Goal: Transaction & Acquisition: Book appointment/travel/reservation

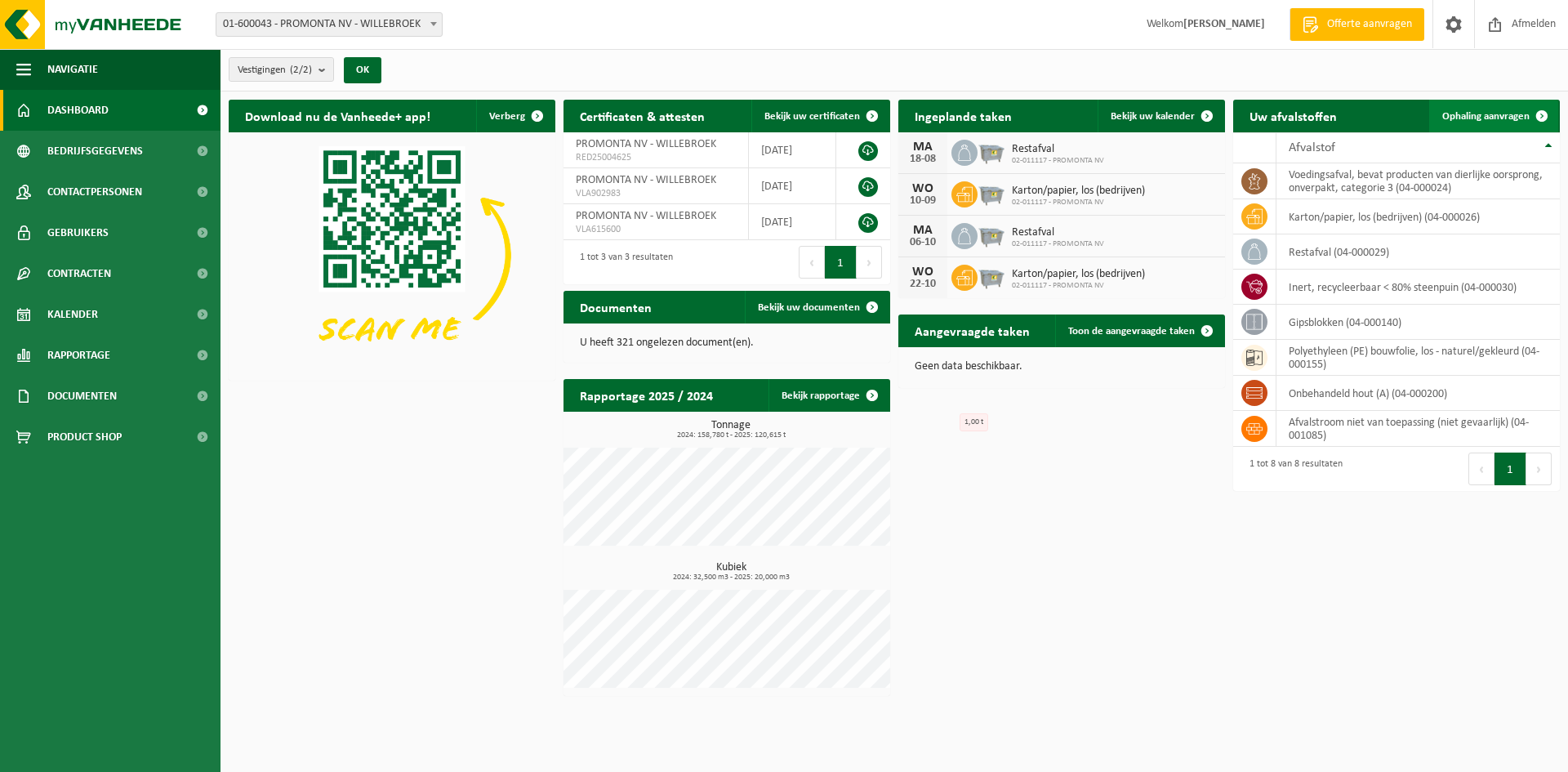
click at [1465, 112] on span "Ophaling aanvragen" at bounding box center [1486, 117] width 87 height 11
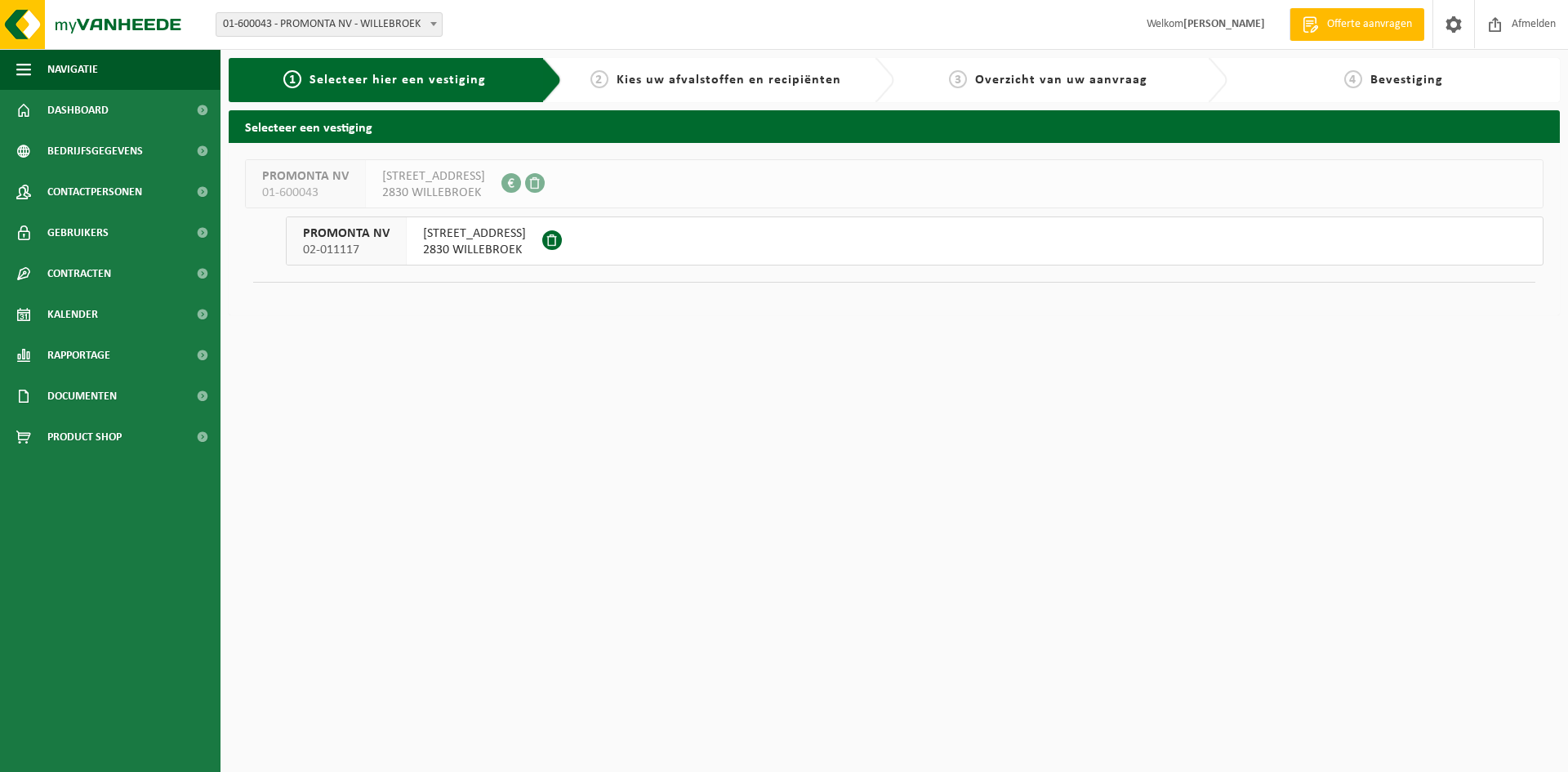
click at [480, 245] on span "2830 WILLEBROEK" at bounding box center [474, 250] width 103 height 16
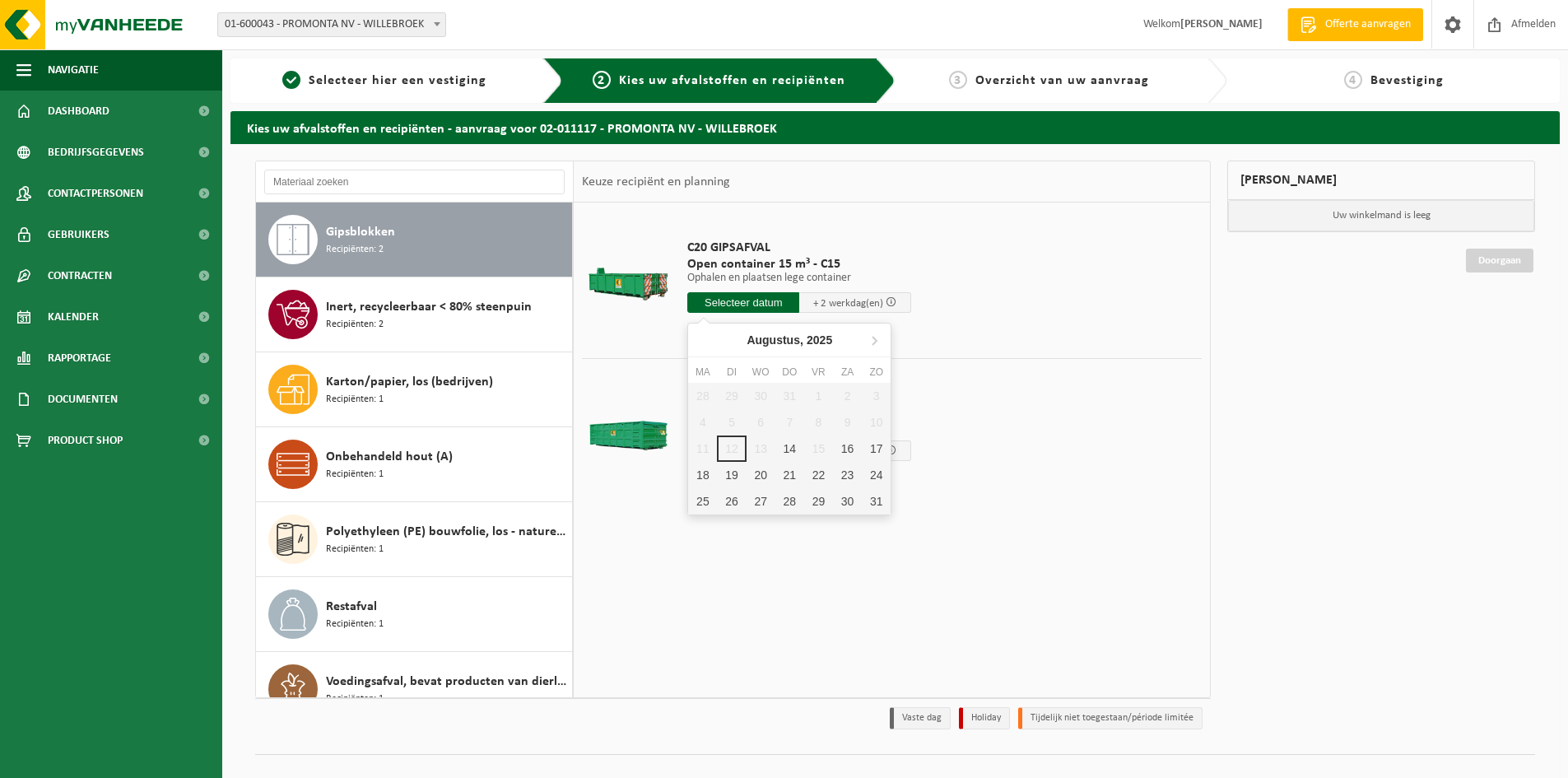
click at [763, 306] on input "text" at bounding box center [743, 303] width 112 height 20
click at [791, 447] on div "14" at bounding box center [790, 449] width 28 height 27
type input "Van 2025-08-14"
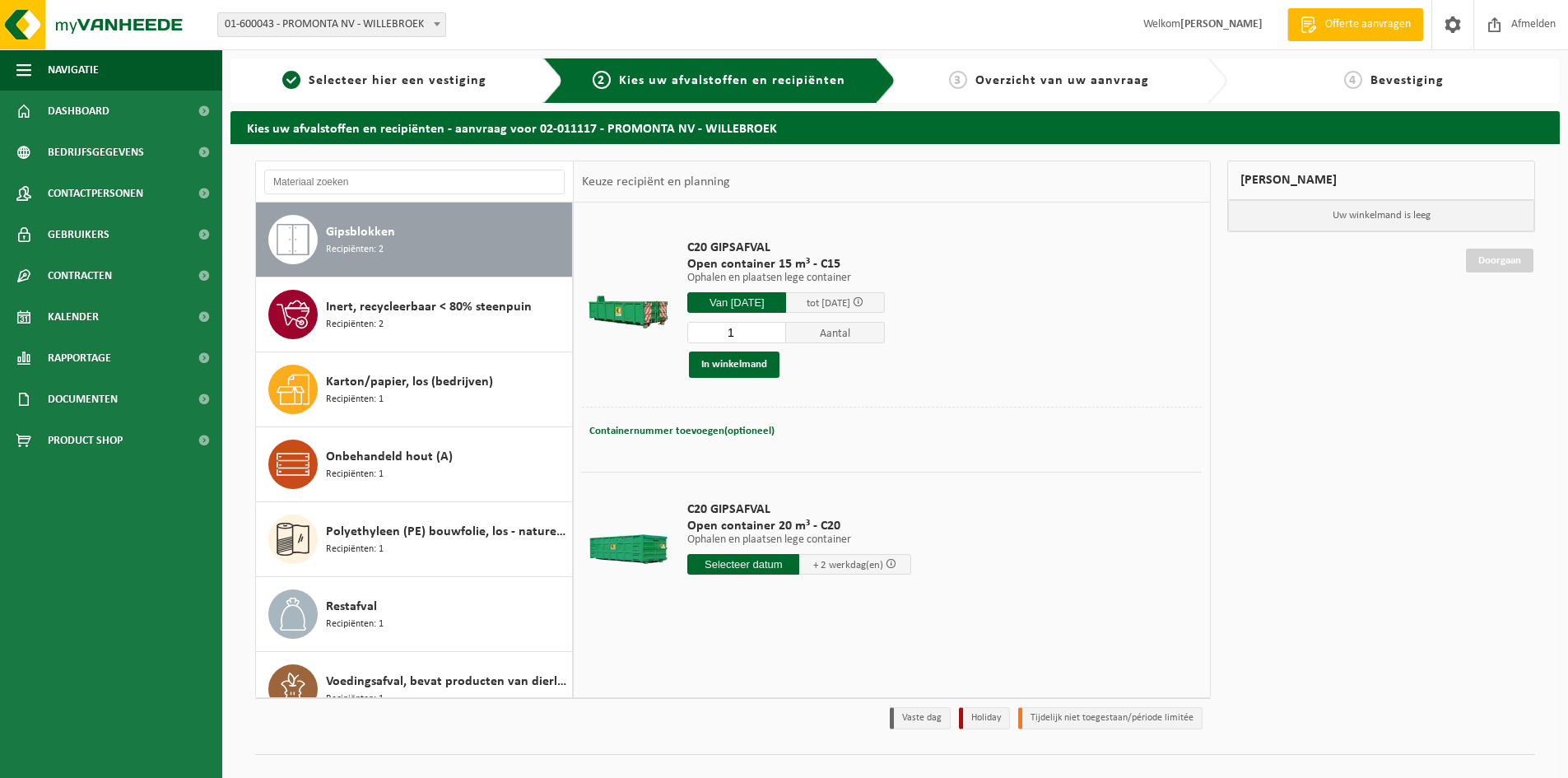
click at [761, 560] on input "text" at bounding box center [743, 564] width 112 height 20
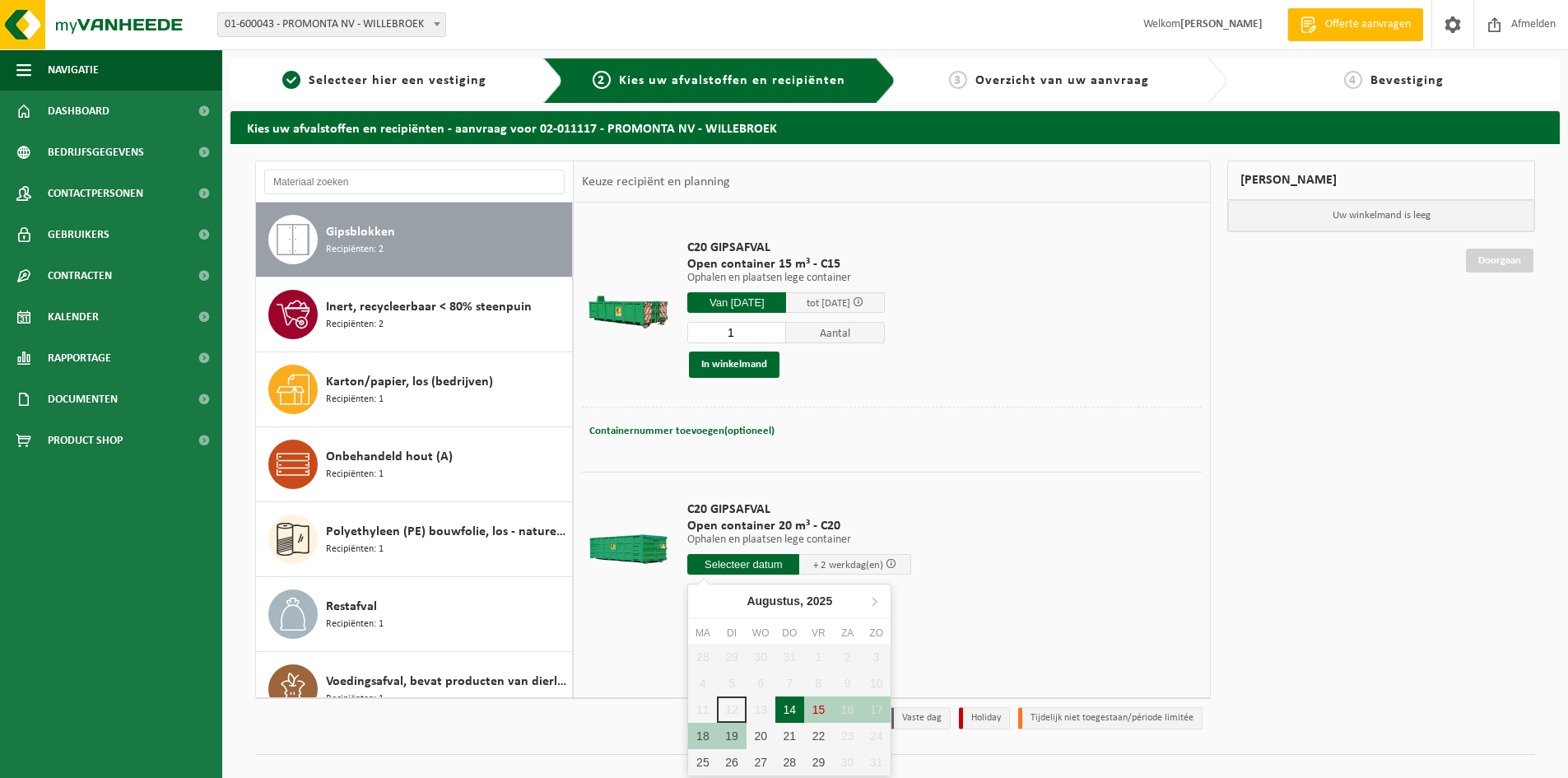
click at [790, 709] on div "14" at bounding box center [790, 709] width 28 height 27
type input "Van 2025-08-14"
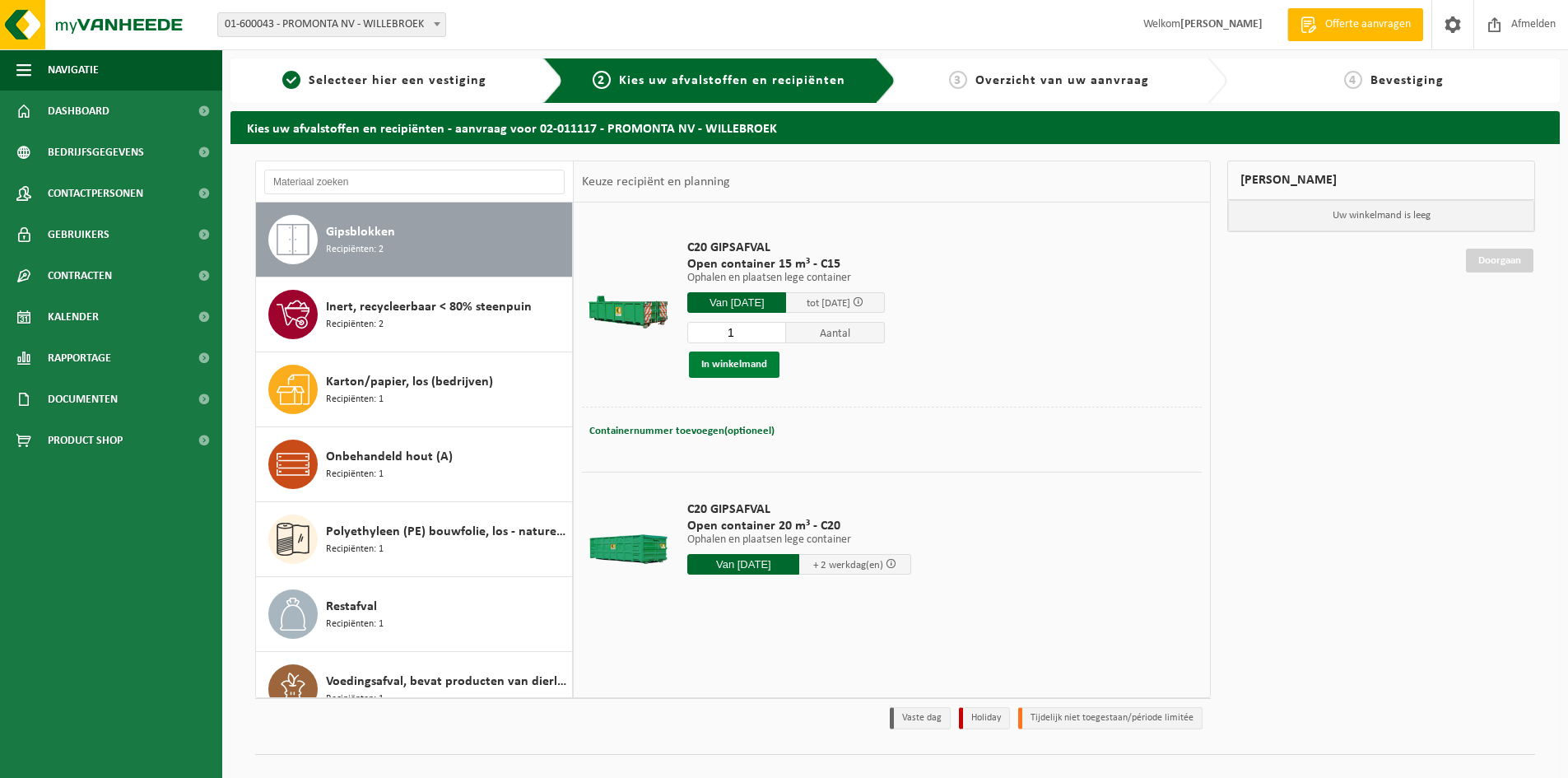
click at [767, 369] on button "In winkelmand" at bounding box center [734, 364] width 91 height 27
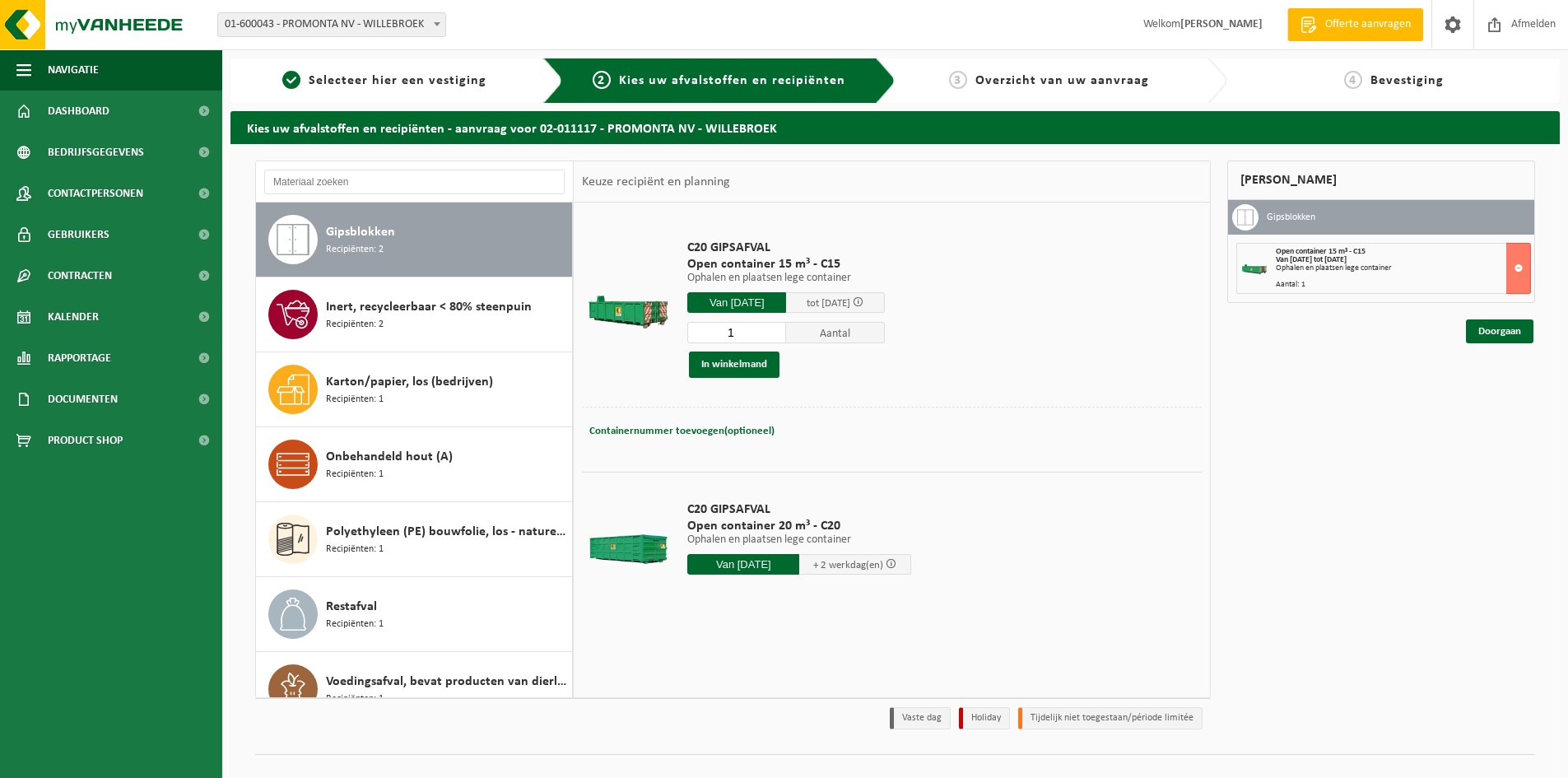
click at [767, 561] on input "Van 2025-08-14" at bounding box center [743, 564] width 112 height 20
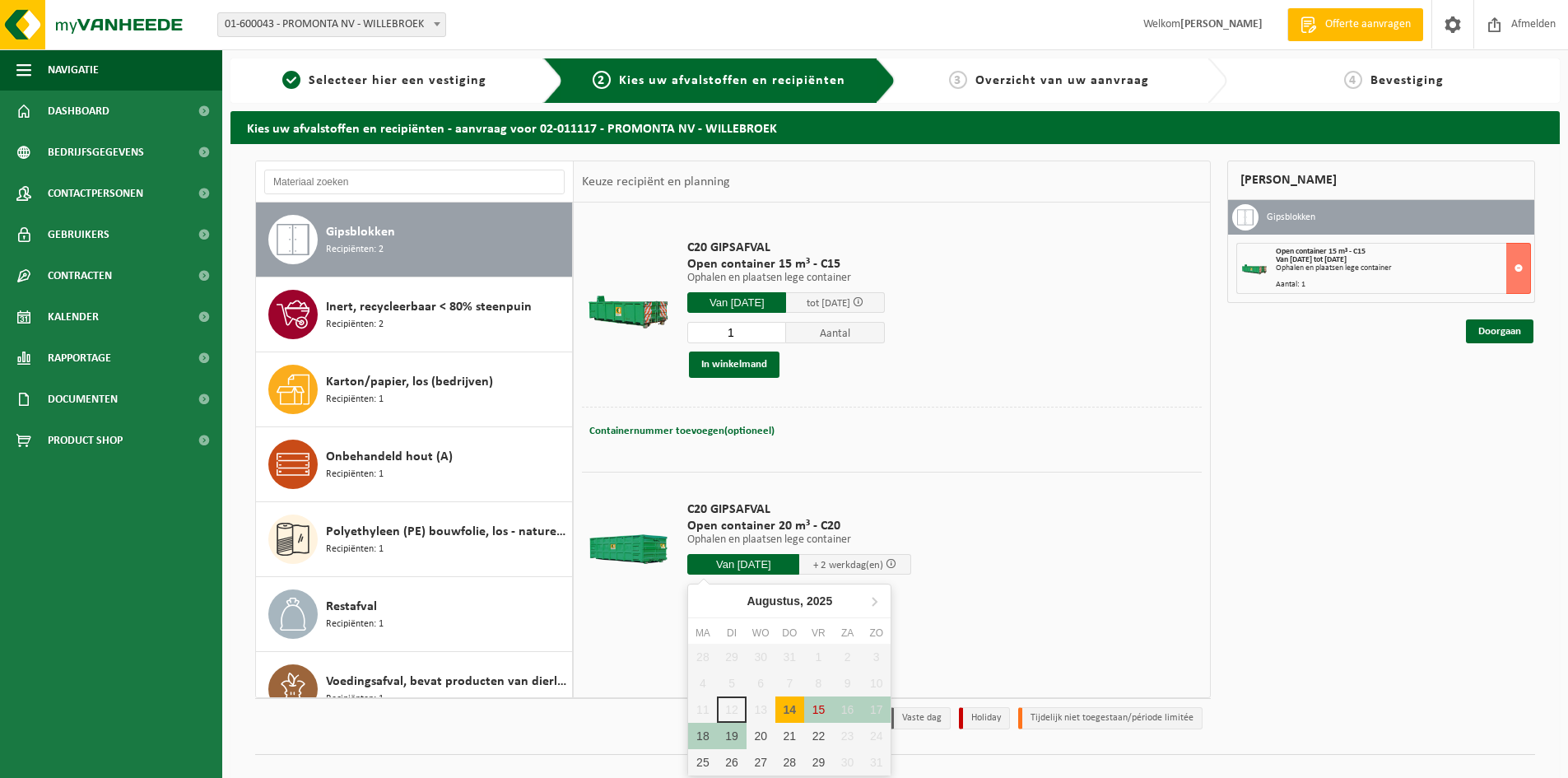
click at [793, 711] on div "14" at bounding box center [790, 709] width 28 height 27
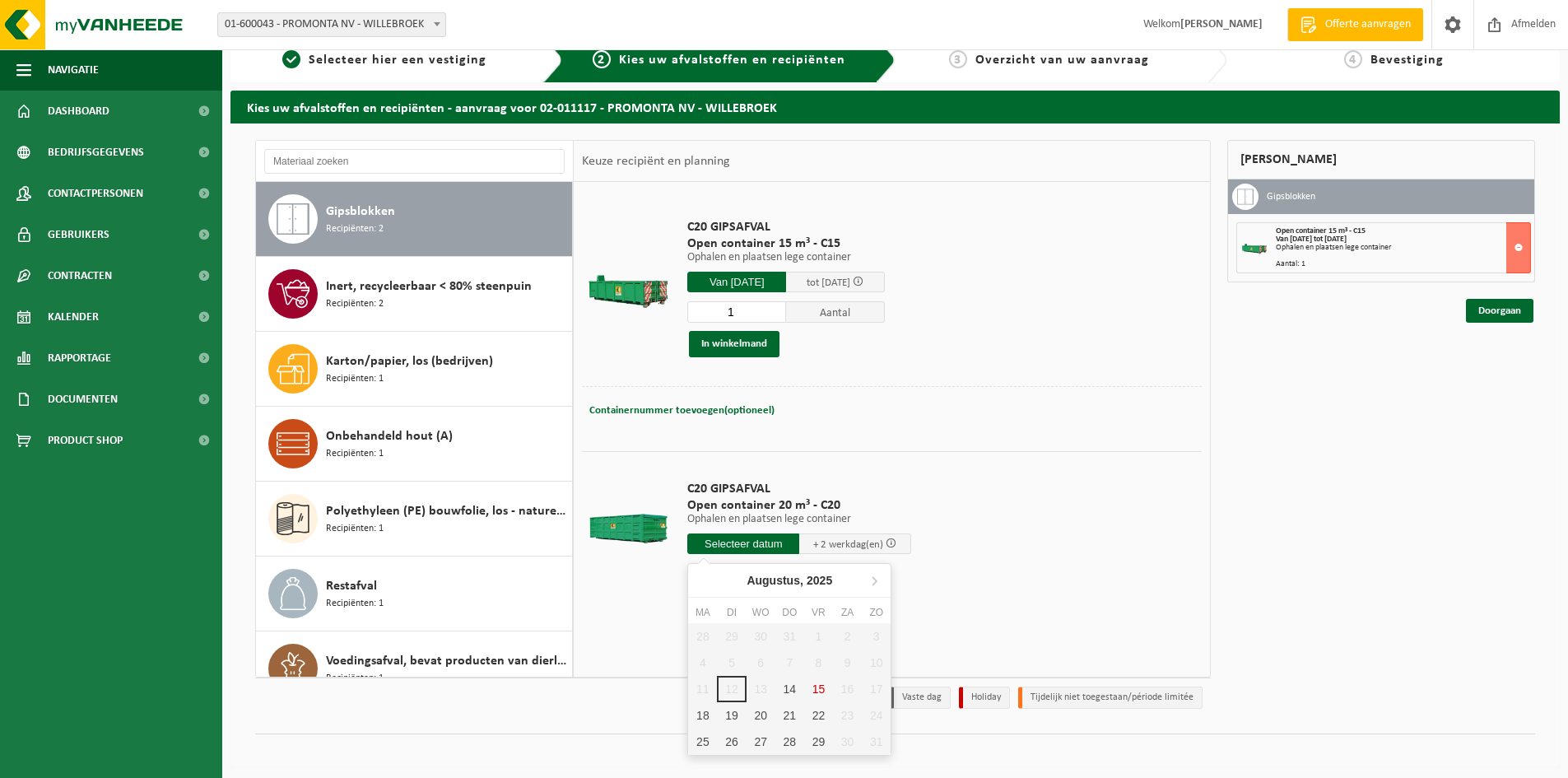
scroll to position [27, 0]
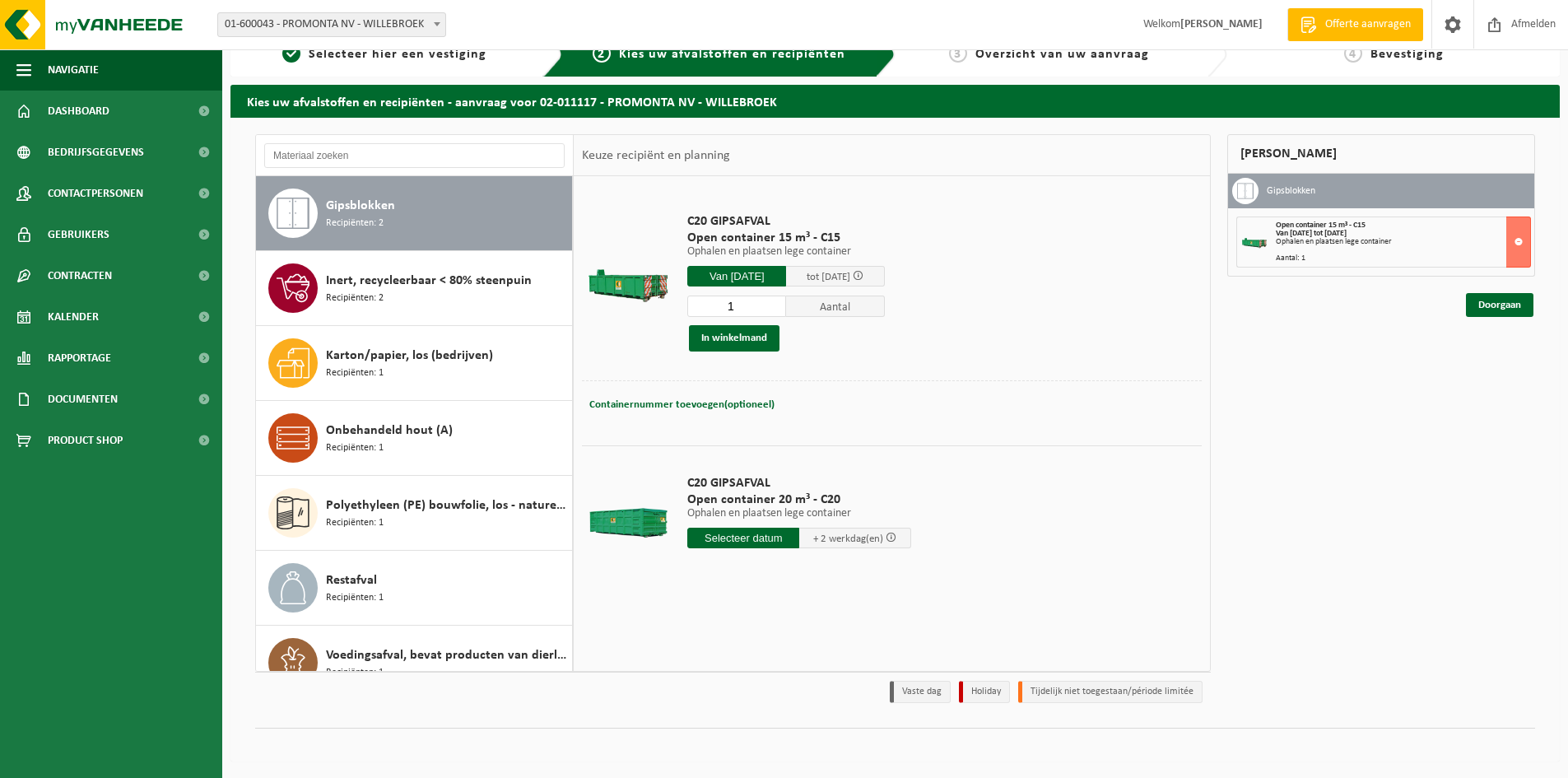
click at [1029, 530] on td "C20 GIPSAFVAL Open container 20 m³ - C20 Ophalen en plaatsen lege container Oph…" at bounding box center [938, 516] width 526 height 140
click at [763, 537] on input "text" at bounding box center [743, 538] width 112 height 20
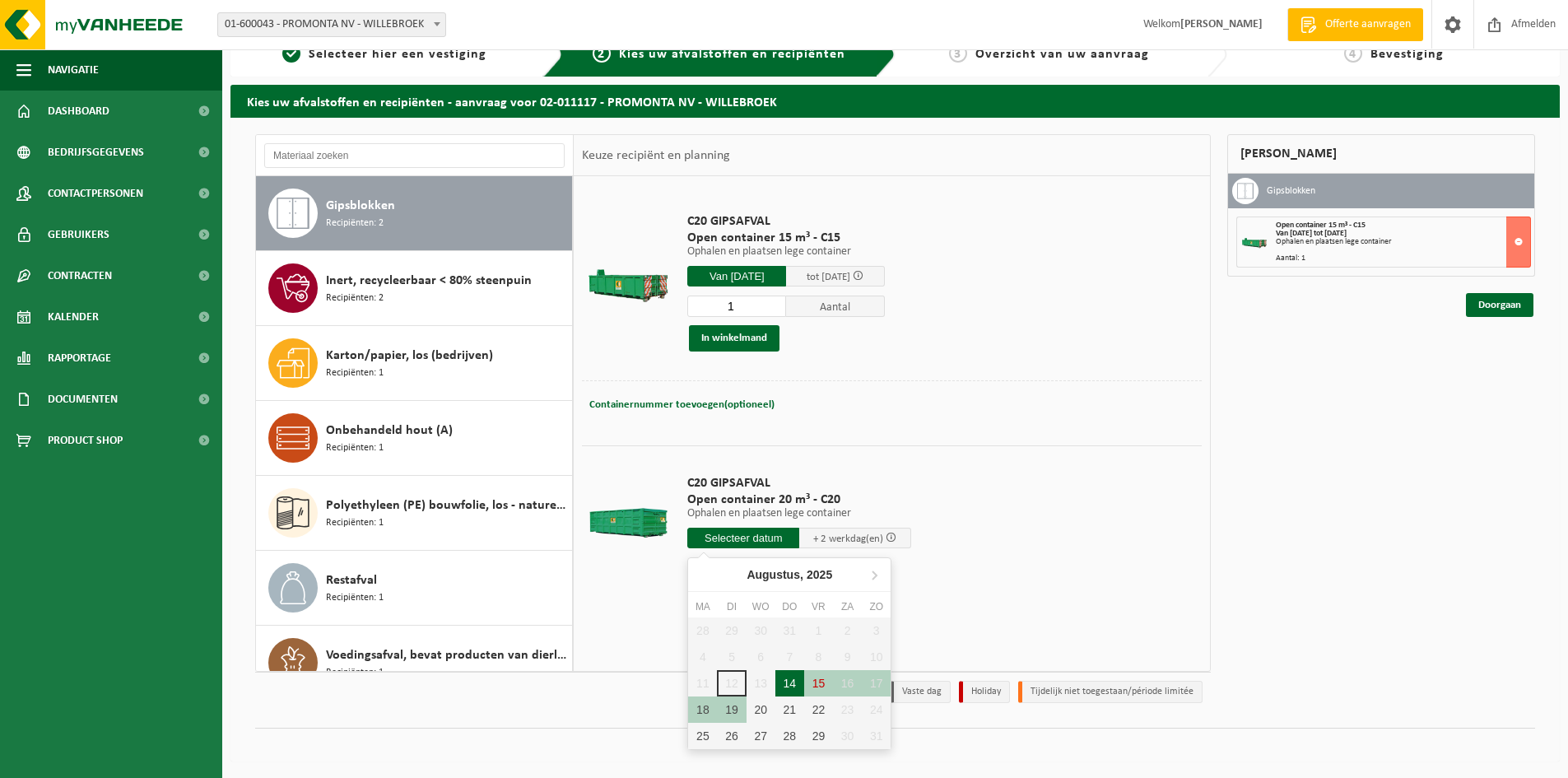
click at [779, 679] on div "14" at bounding box center [790, 684] width 28 height 27
type input "Van 2025-08-14"
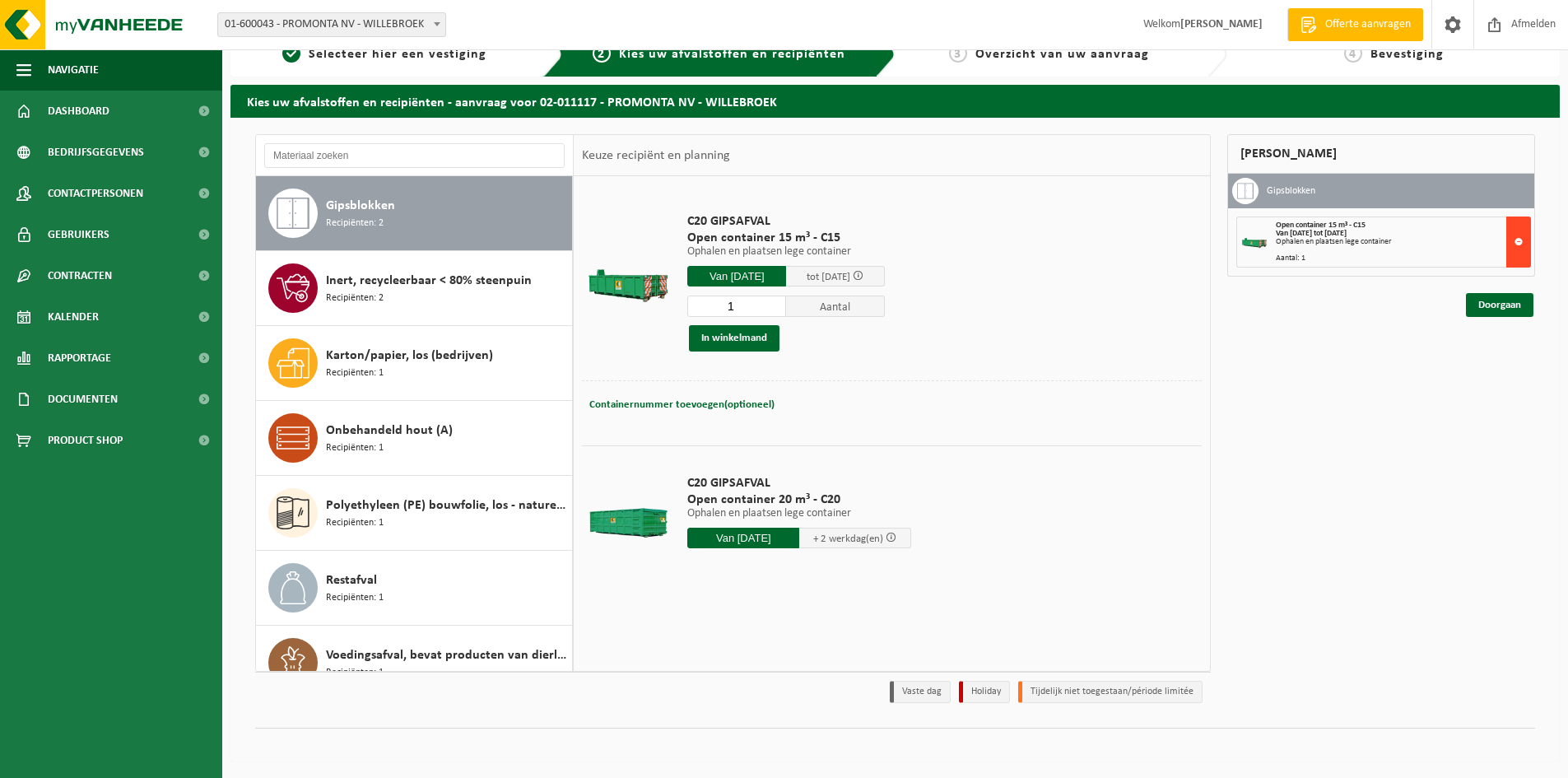
click at [1518, 248] on button at bounding box center [1518, 242] width 25 height 51
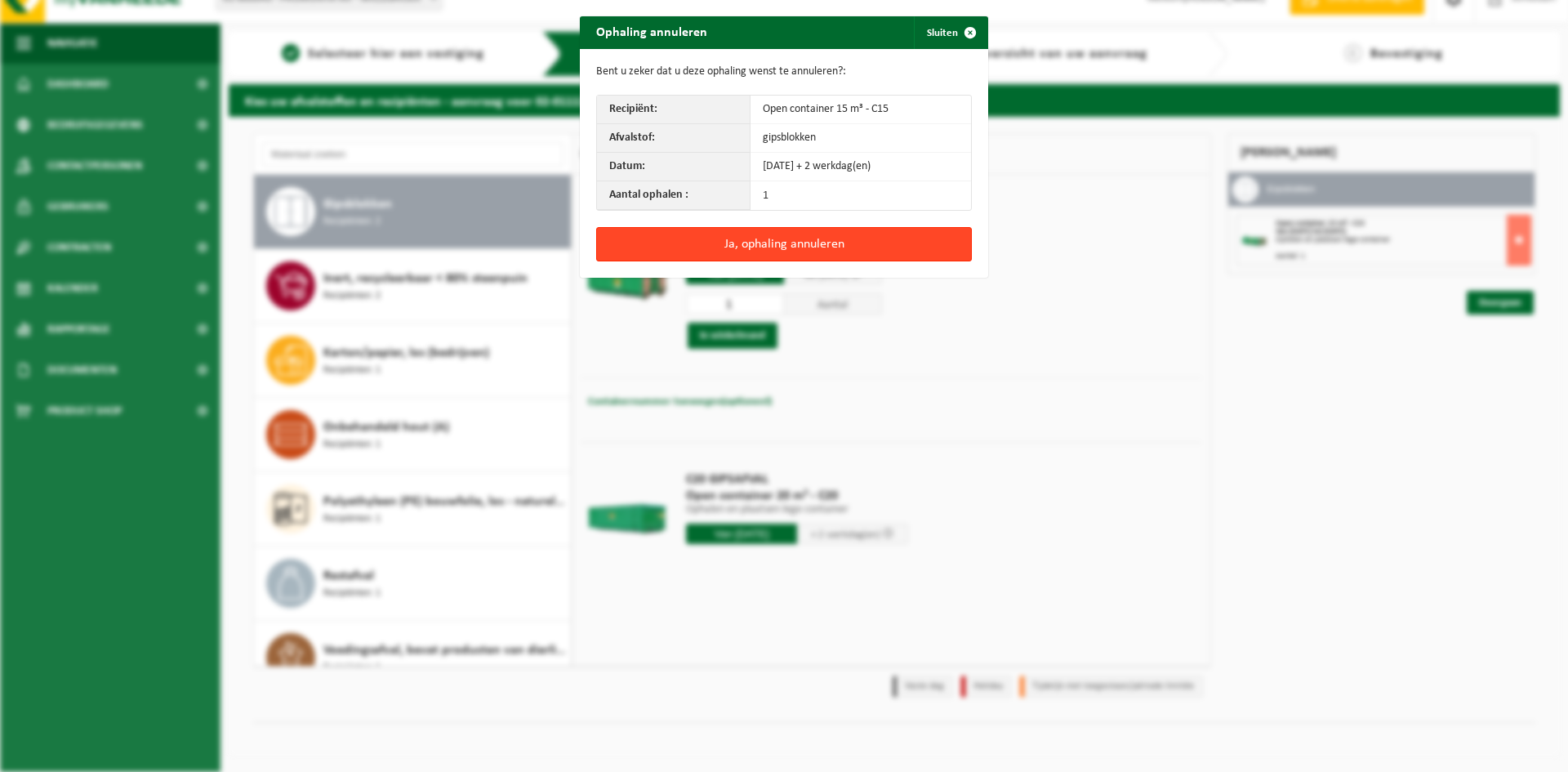
click at [834, 245] on button "Ja, ophaling annuleren" at bounding box center [784, 245] width 376 height 35
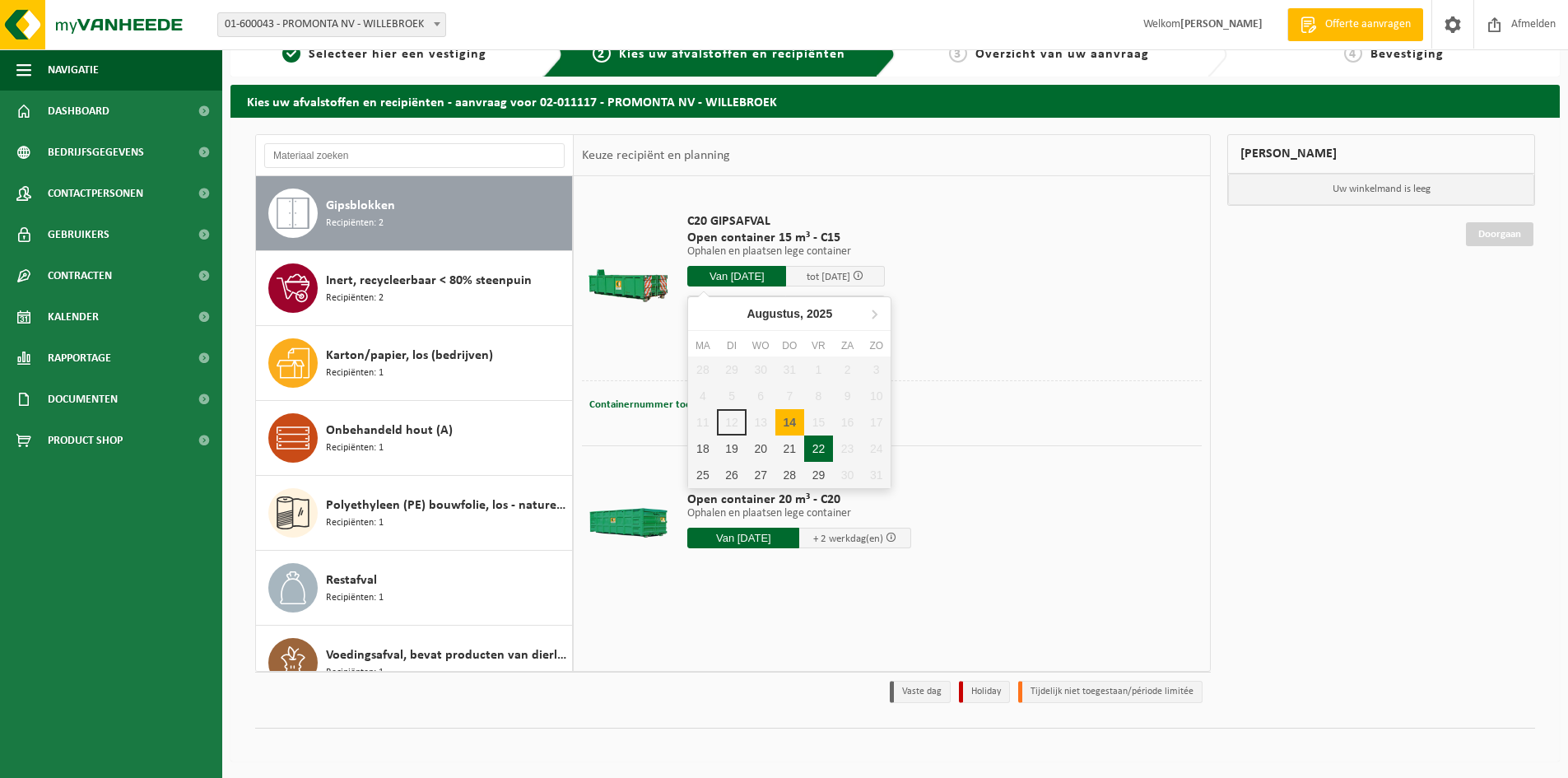
click at [755, 271] on input "Van 2025-08-14" at bounding box center [736, 276] width 99 height 20
click at [697, 447] on div "18" at bounding box center [701, 449] width 28 height 27
type input "Van [DATE]"
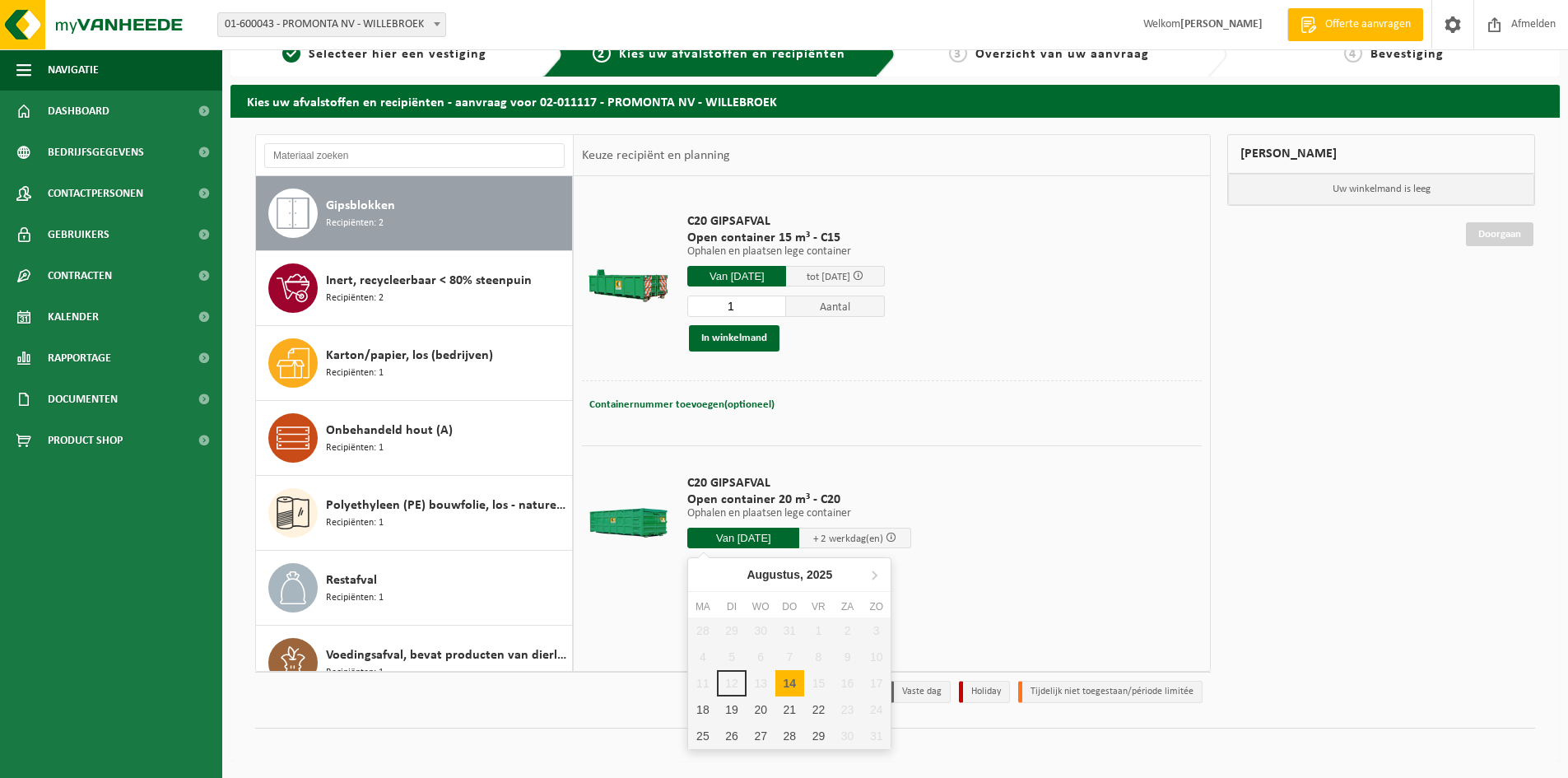
click at [749, 539] on input "Van 2025-08-14" at bounding box center [743, 538] width 112 height 20
click at [703, 699] on div "18" at bounding box center [701, 709] width 28 height 27
type input "Van [DATE]"
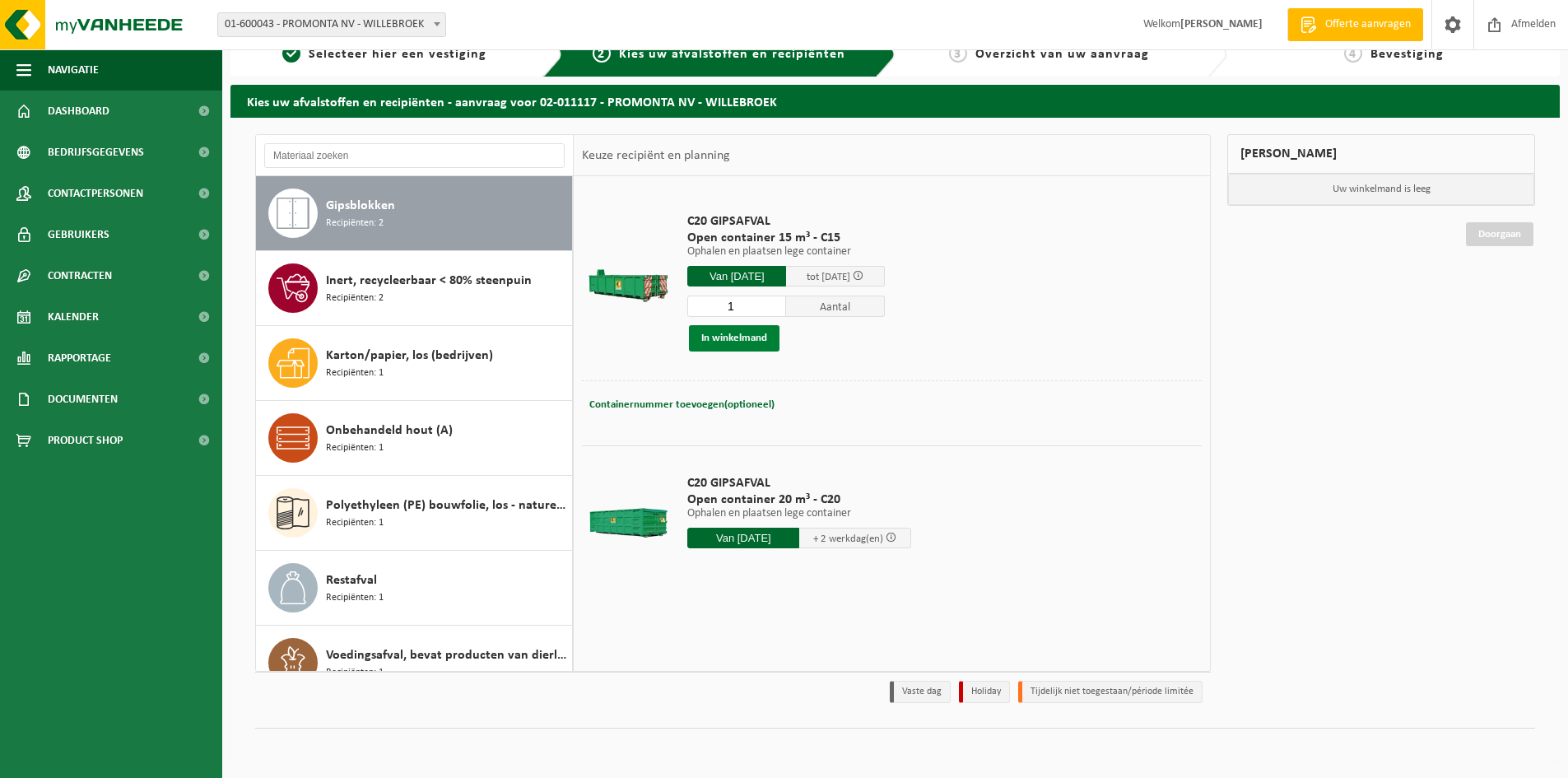
scroll to position [6, 0]
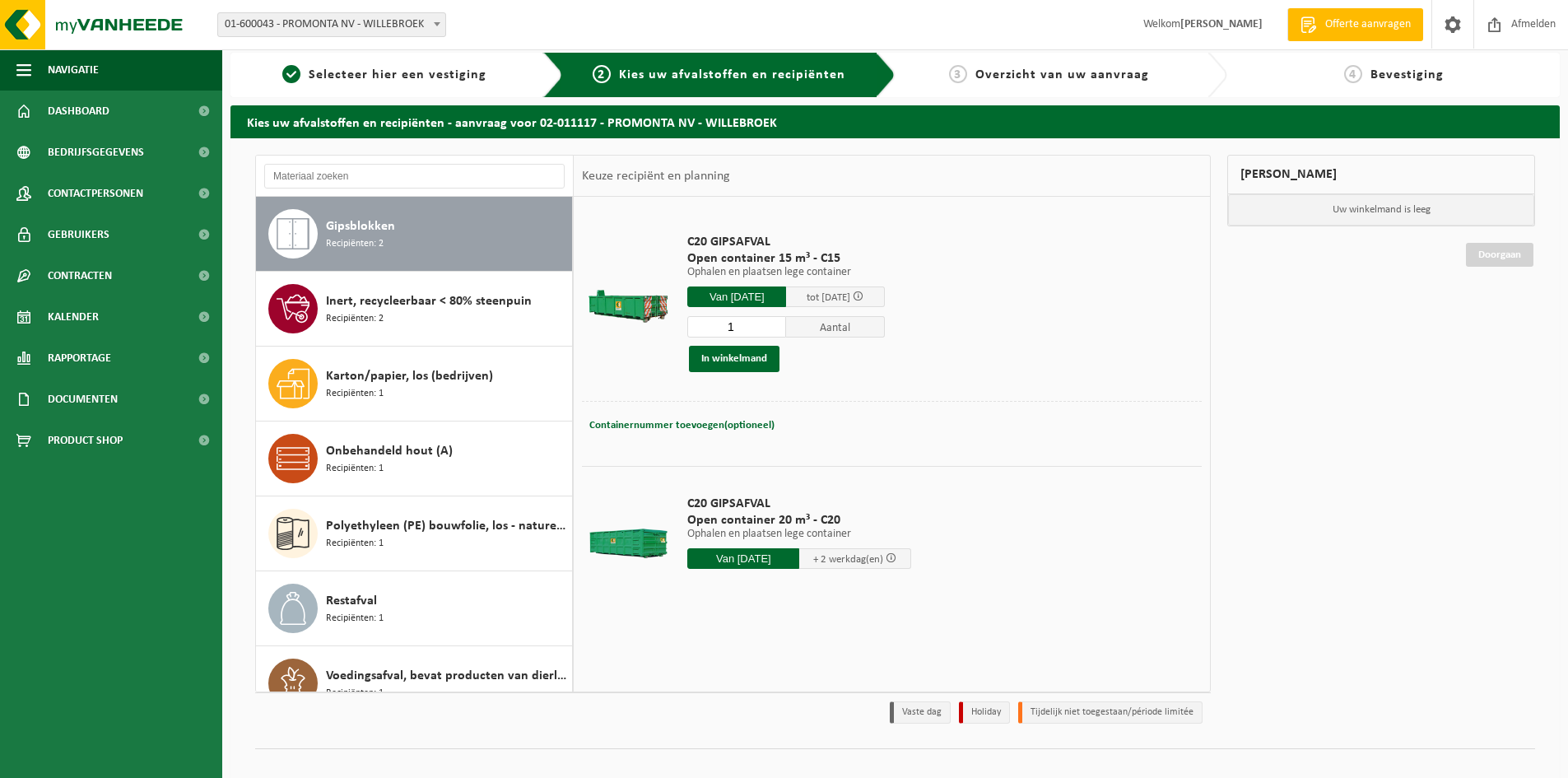
click at [755, 559] on input "Van [DATE]" at bounding box center [743, 559] width 112 height 20
click at [1416, 466] on div "Mijn winkelmand Uw winkelmand is leeg Doorgaan" at bounding box center [1381, 443] width 325 height 577
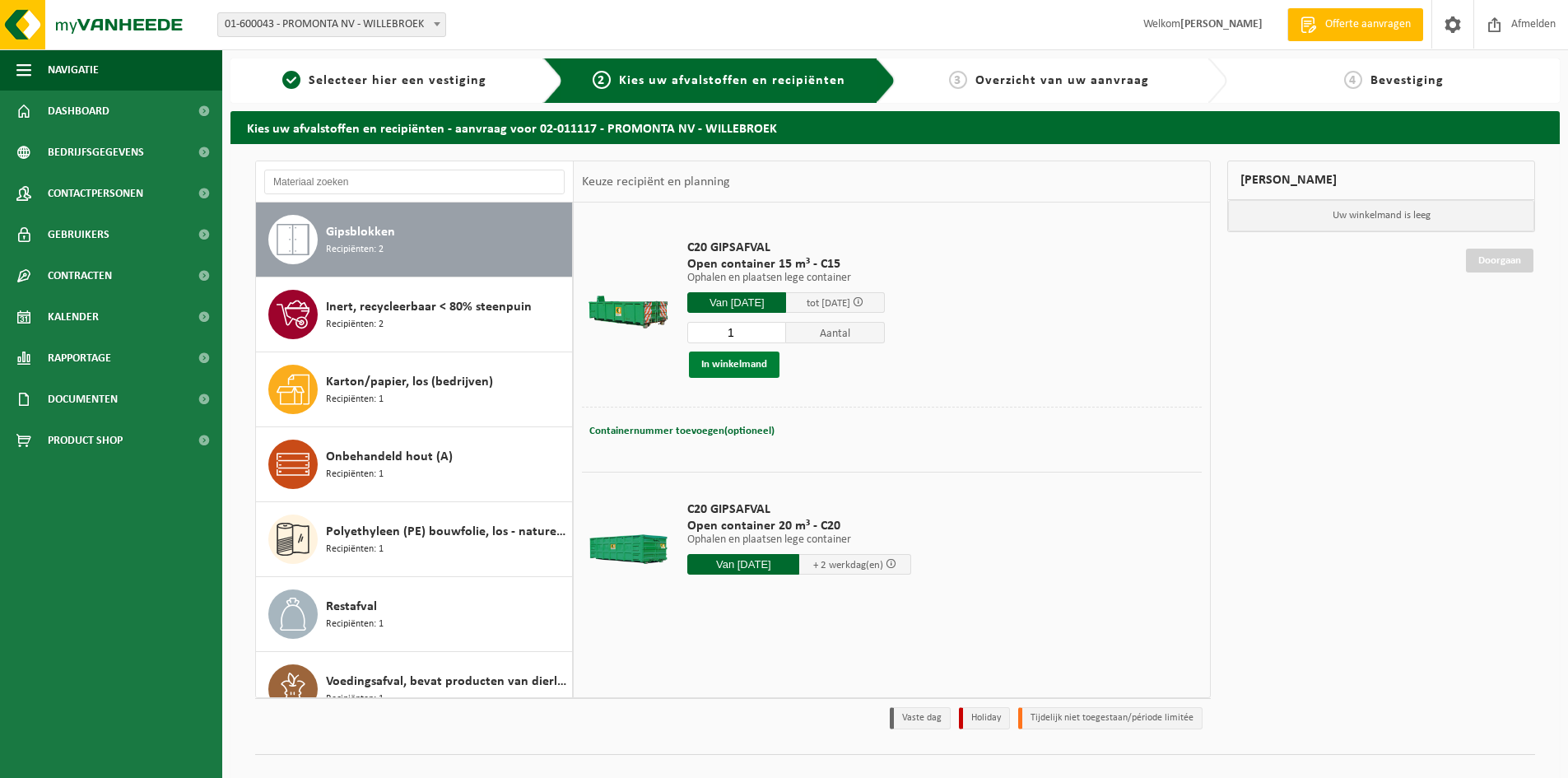
click at [728, 366] on button "In winkelmand" at bounding box center [734, 364] width 91 height 27
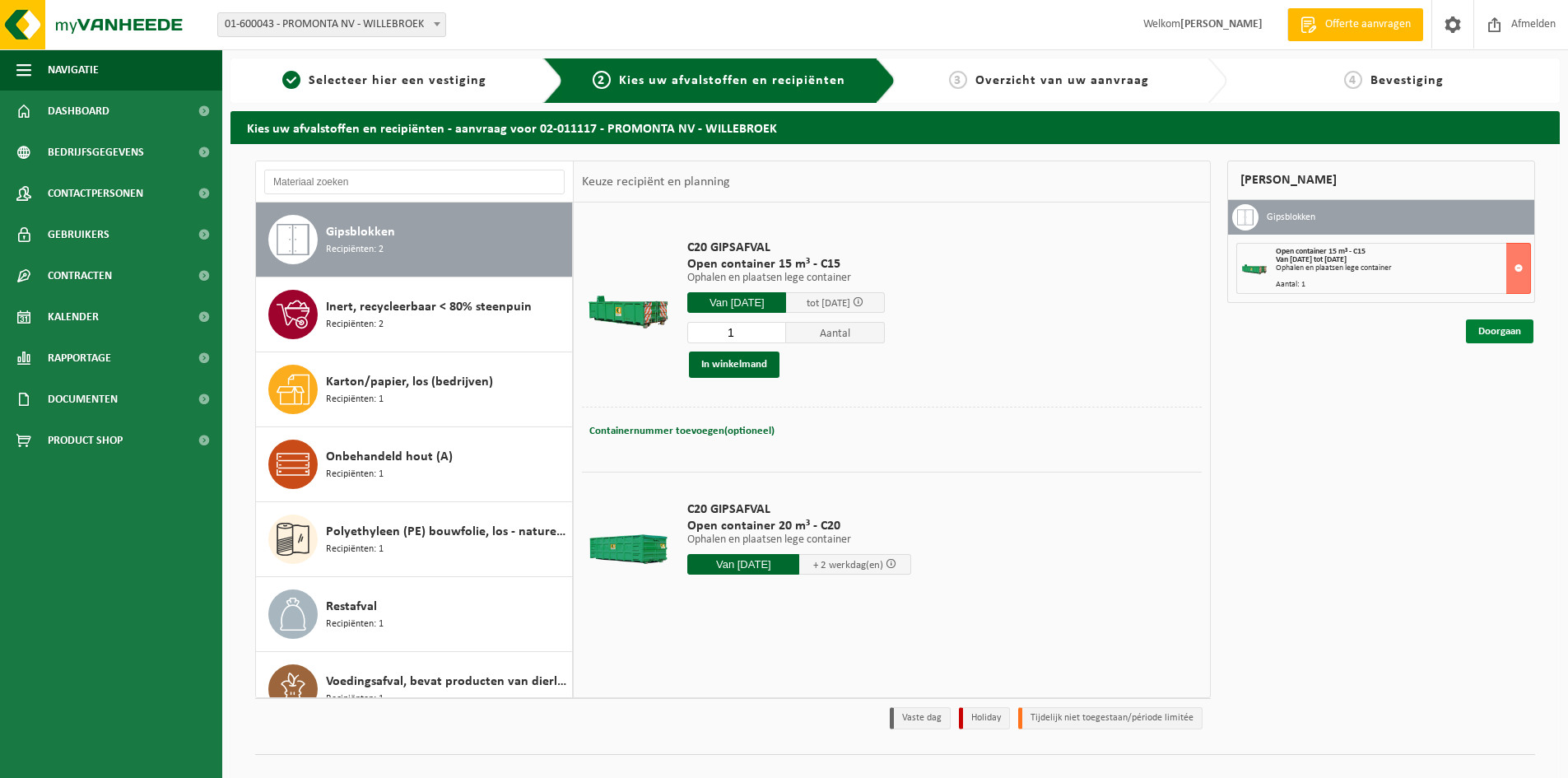
click at [1488, 328] on link "Doorgaan" at bounding box center [1500, 331] width 68 height 24
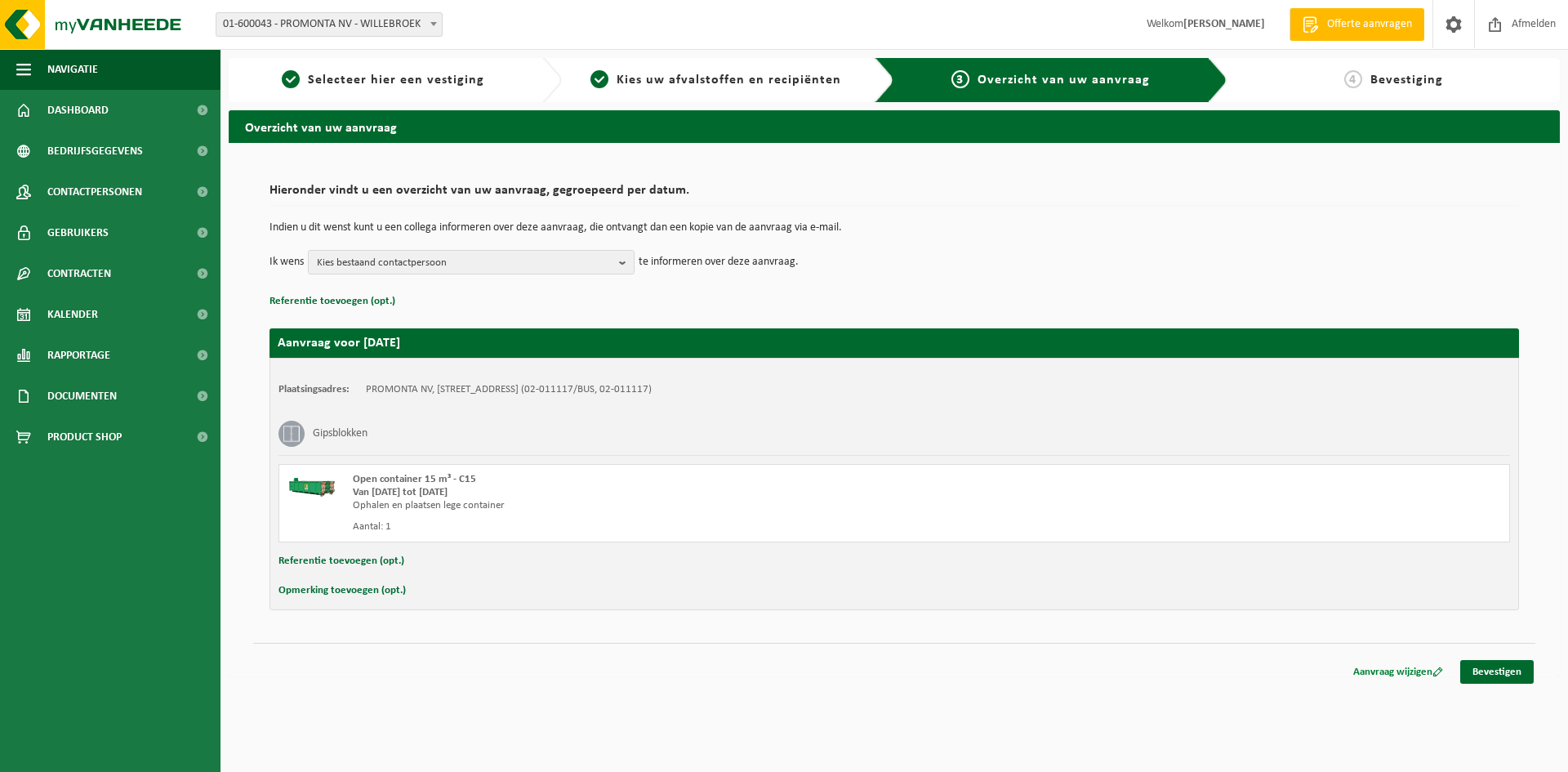
click at [1383, 675] on link "Aanvraag wijzigen" at bounding box center [1399, 672] width 115 height 24
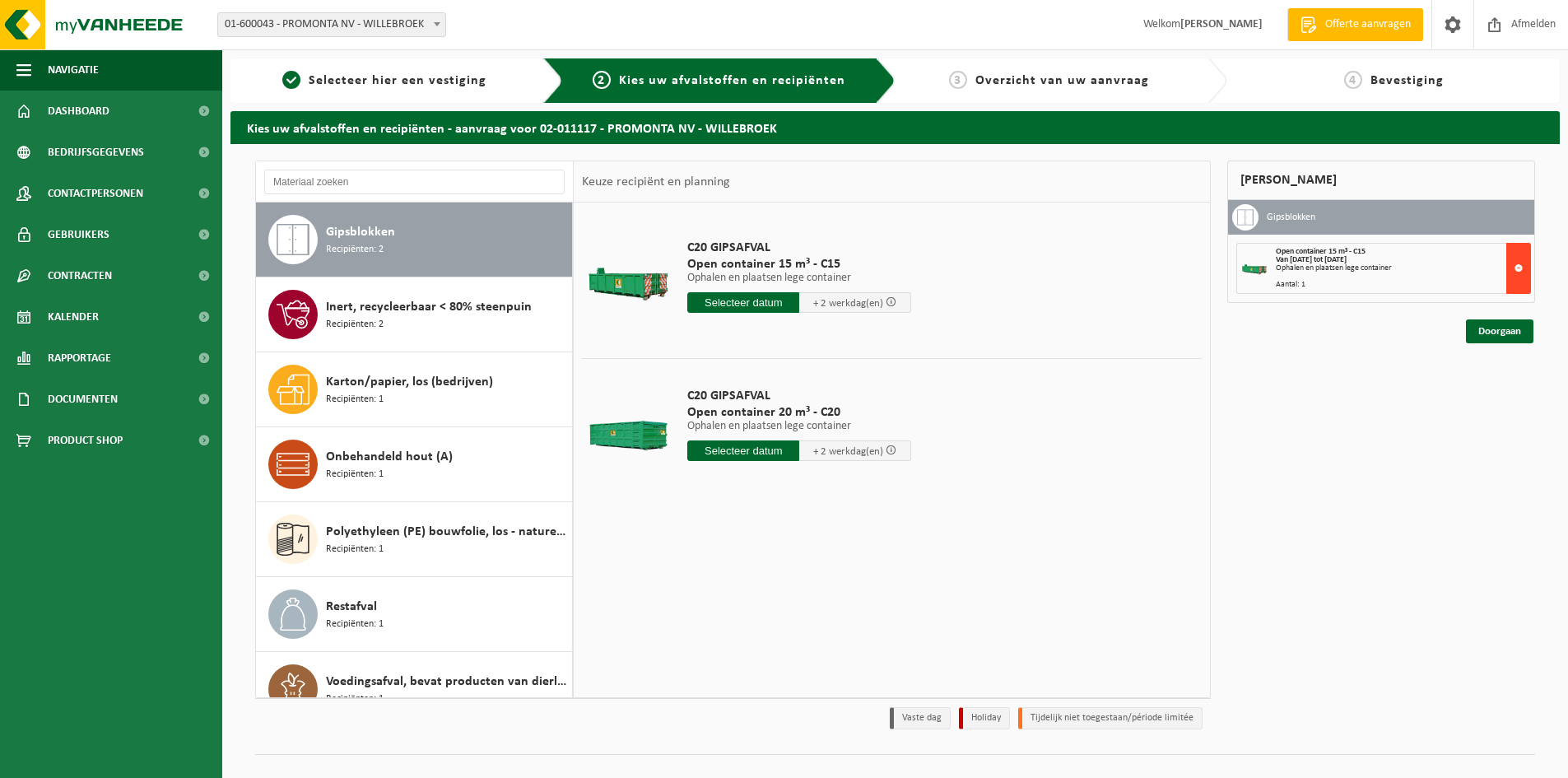
click at [1518, 271] on button at bounding box center [1518, 269] width 25 height 51
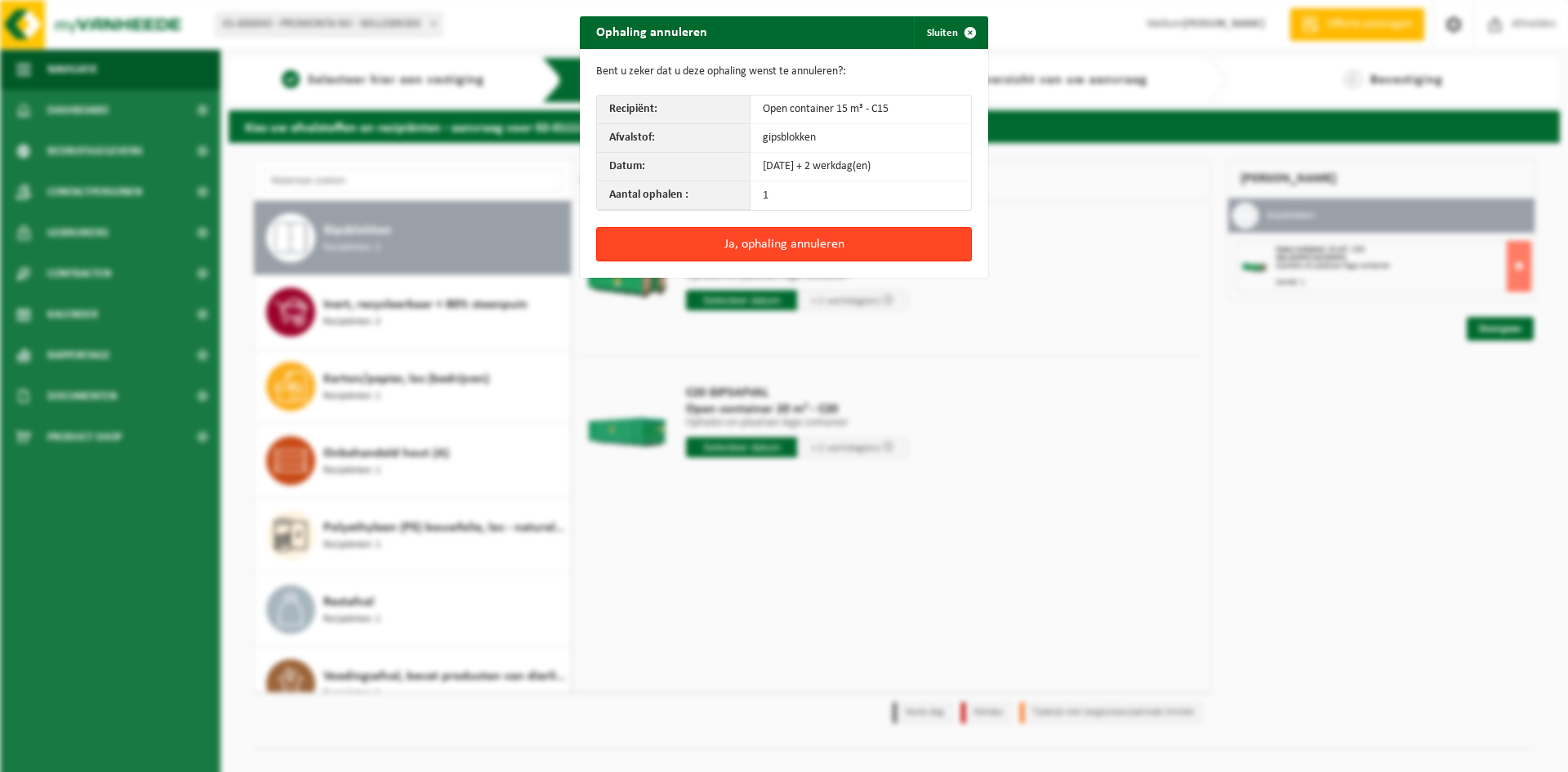
click at [873, 235] on button "Ja, ophaling annuleren" at bounding box center [784, 245] width 376 height 35
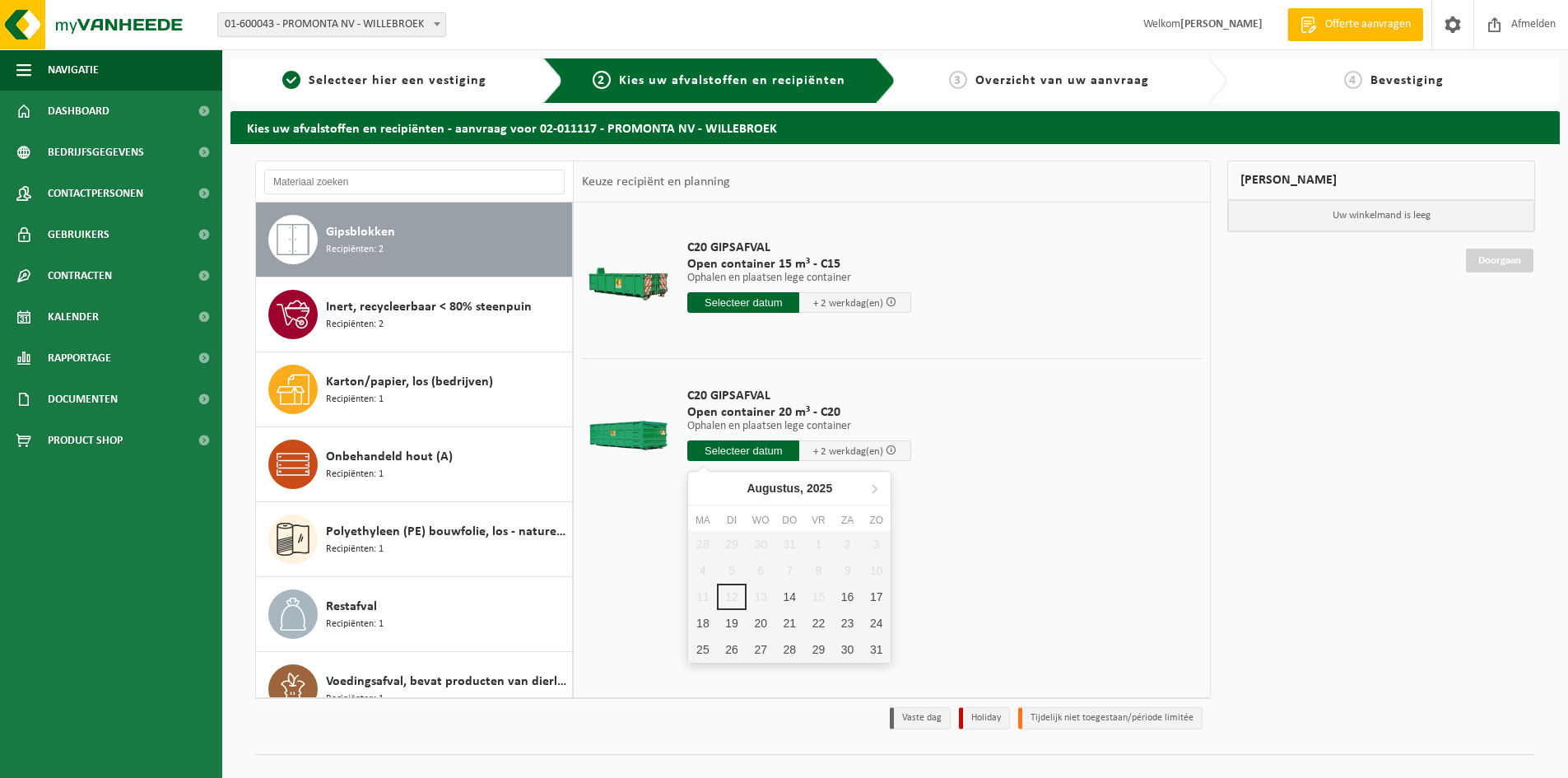
click at [720, 453] on input "text" at bounding box center [743, 450] width 112 height 20
click at [703, 629] on div "18" at bounding box center [701, 623] width 28 height 27
type input "Van [DATE]"
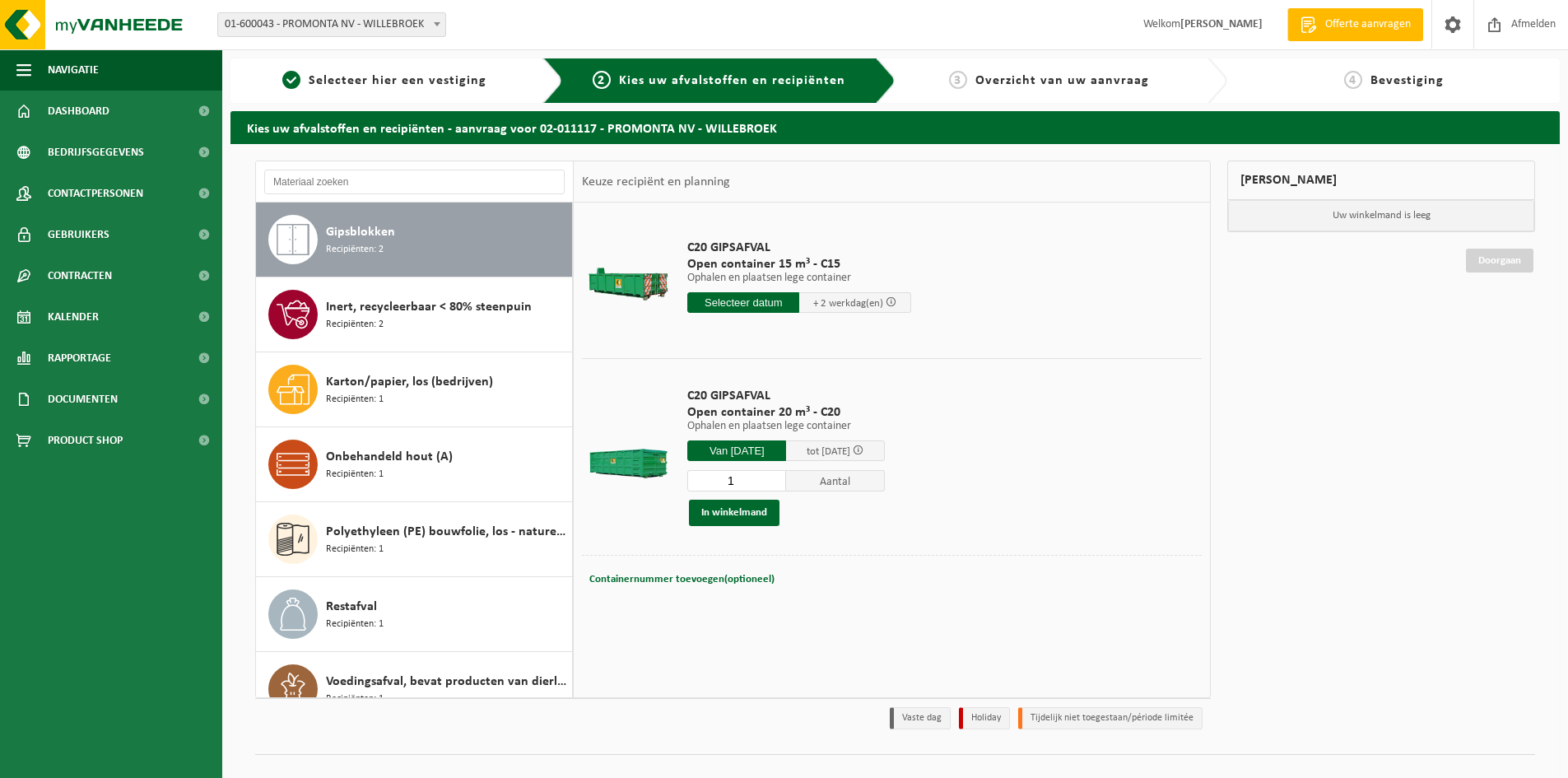
click at [758, 301] on input "text" at bounding box center [743, 303] width 112 height 20
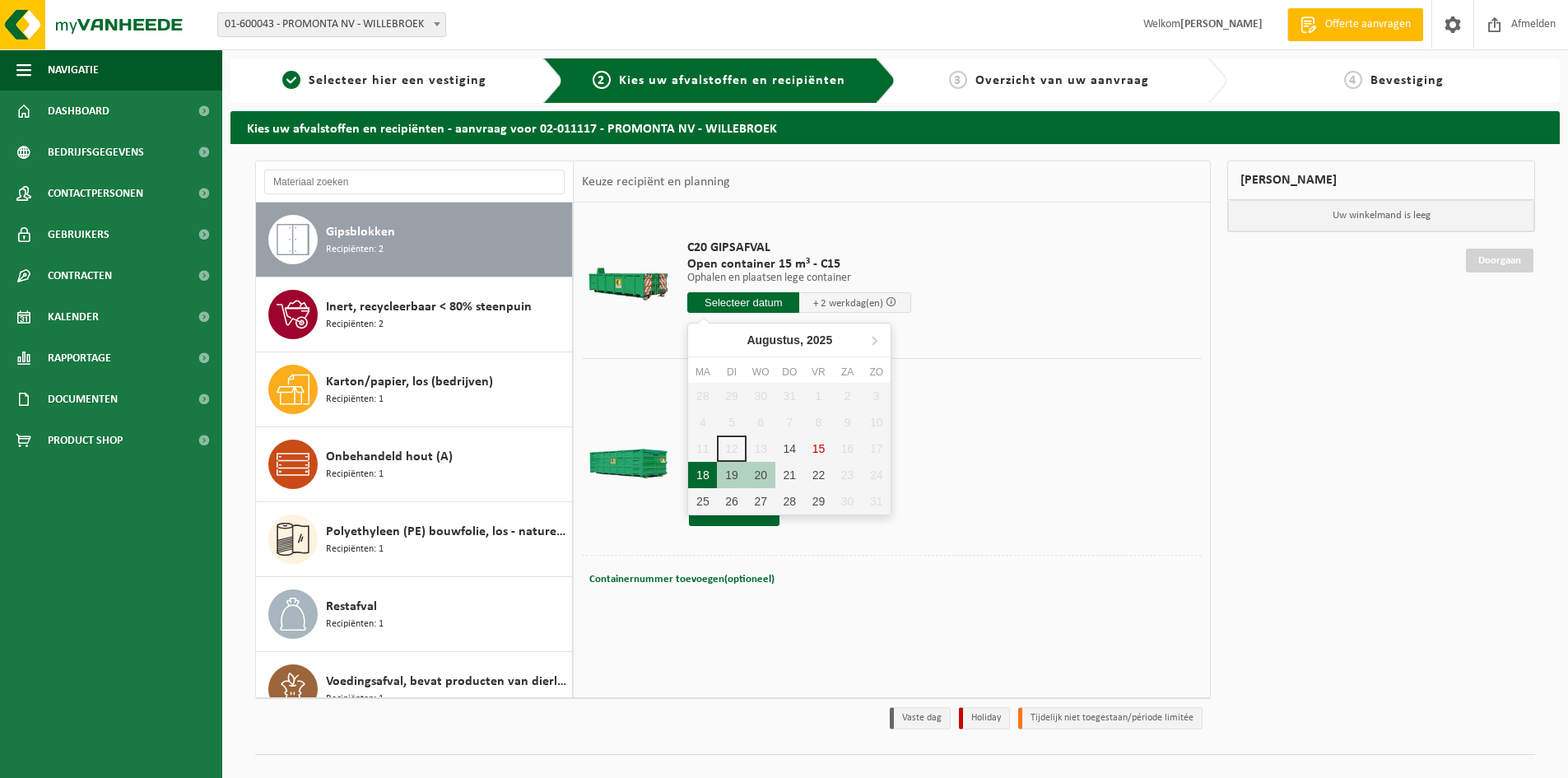
click at [709, 471] on div "18" at bounding box center [701, 475] width 28 height 27
type input "Van [DATE]"
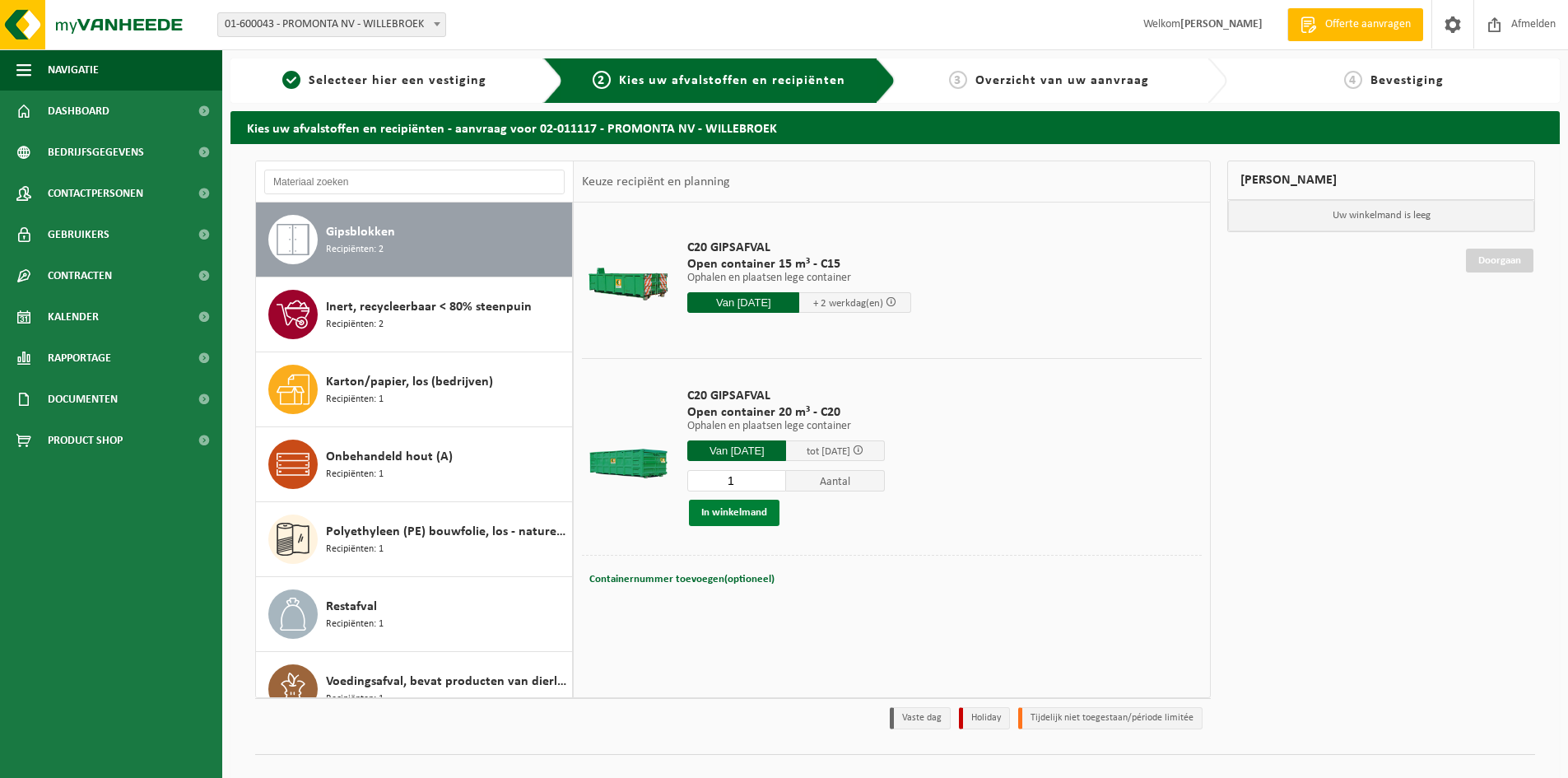
click at [725, 517] on button "In winkelmand" at bounding box center [734, 513] width 91 height 27
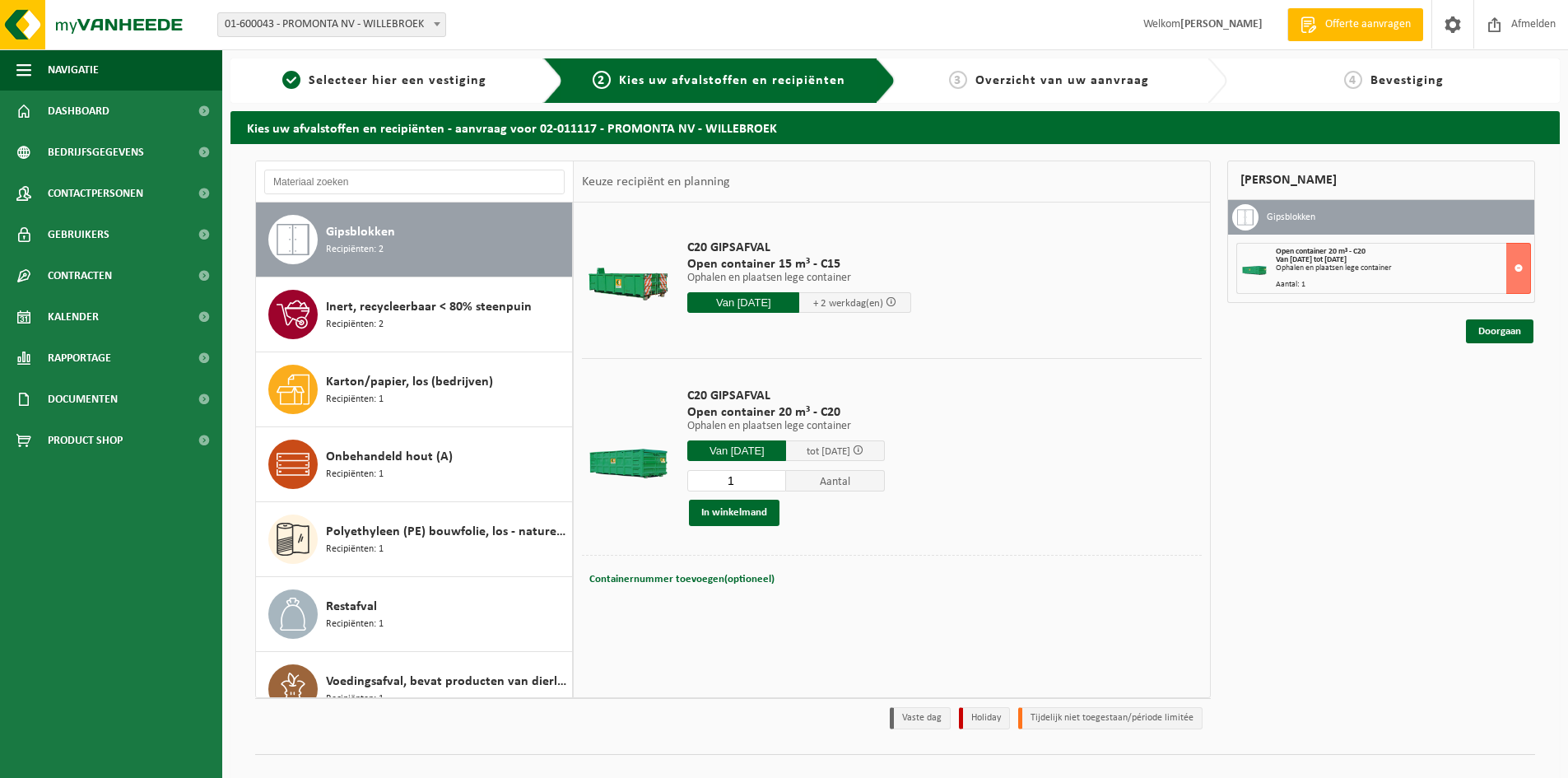
click at [753, 302] on input "Van [DATE]" at bounding box center [743, 303] width 112 height 20
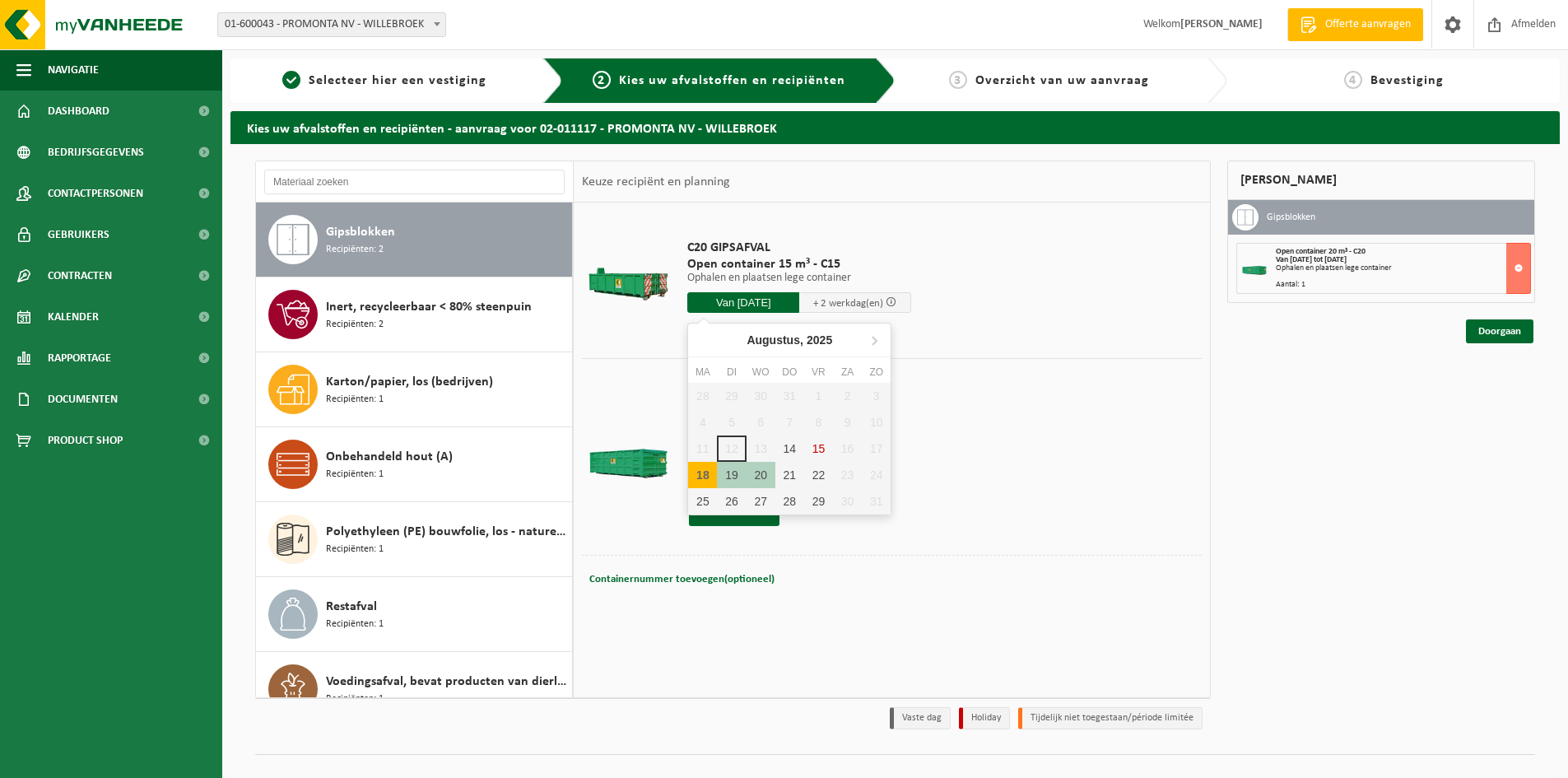
click at [704, 477] on div "18" at bounding box center [701, 475] width 28 height 27
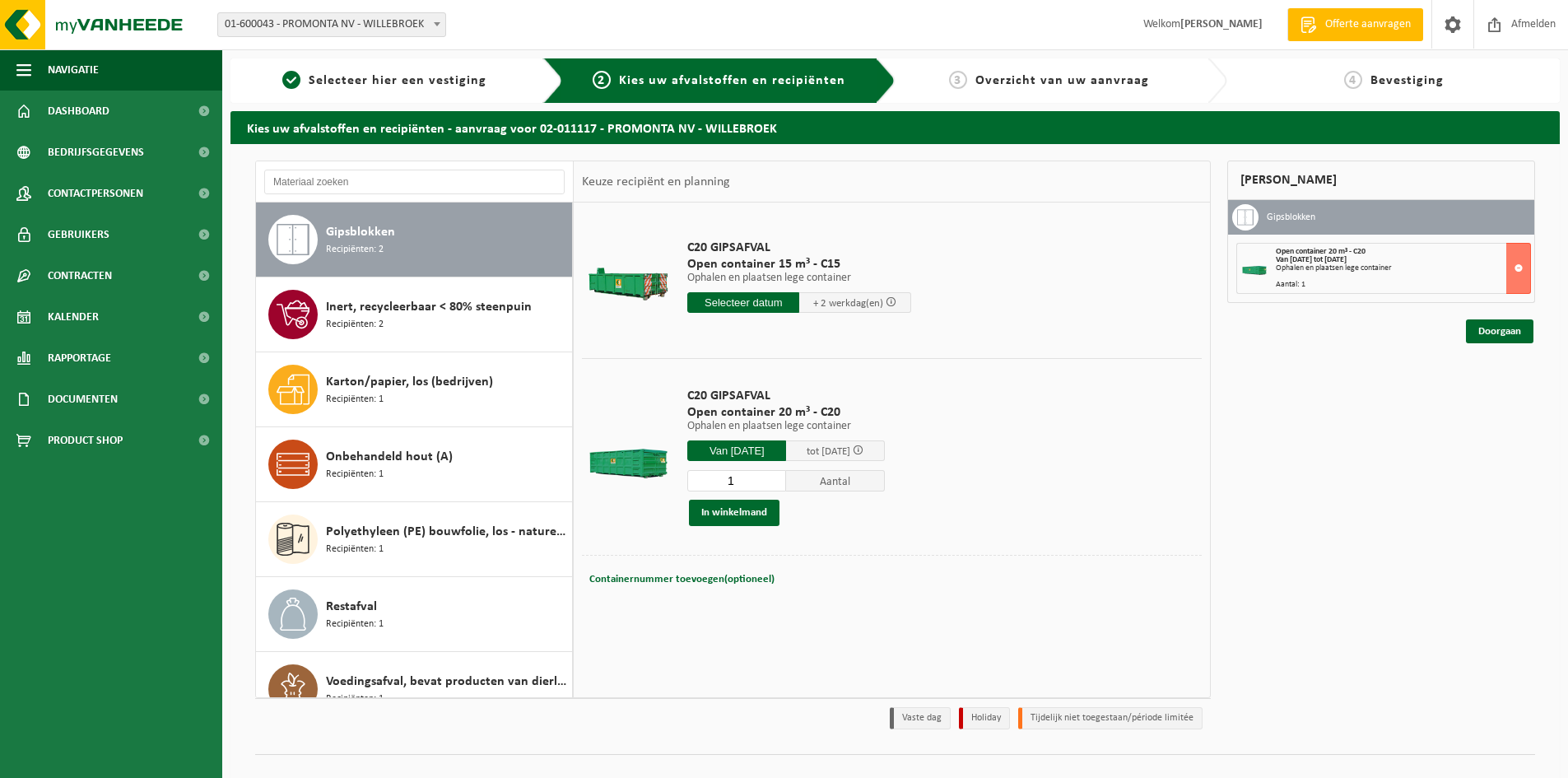
click at [1049, 329] on td "C20 GIPSAFVAL Open container 15 m³ - C15 Ophalen en plaatsen lege container Oph…" at bounding box center [938, 281] width 526 height 139
click at [1516, 269] on button at bounding box center [1518, 269] width 25 height 51
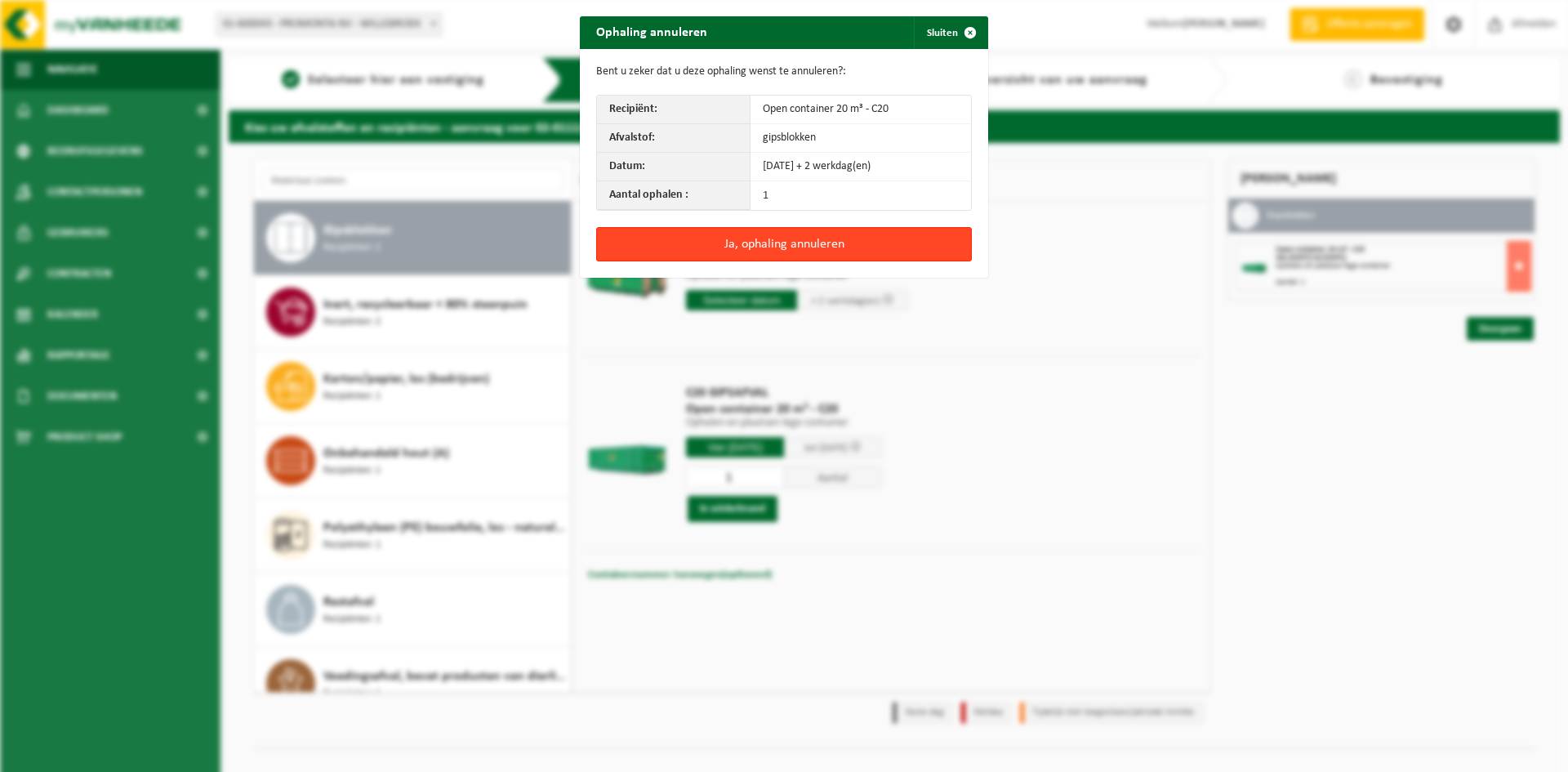
click at [785, 244] on button "Ja, ophaling annuleren" at bounding box center [784, 245] width 376 height 35
